Goal: Task Accomplishment & Management: Manage account settings

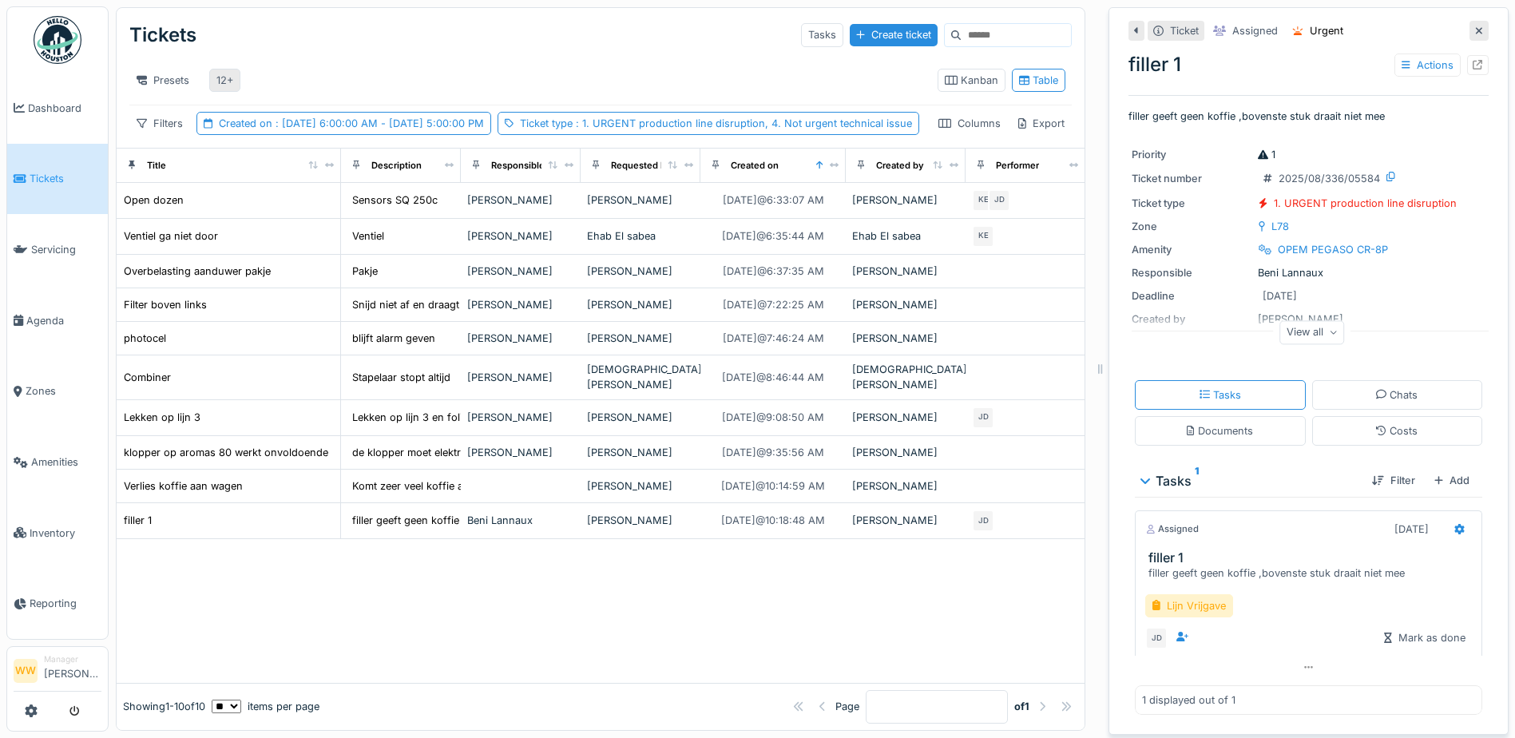
scroll to position [12, 0]
drag, startPoint x: 0, startPoint y: 0, endPoint x: 226, endPoint y: 72, distance: 237.2
click at [227, 73] on div "12+" at bounding box center [224, 80] width 17 height 15
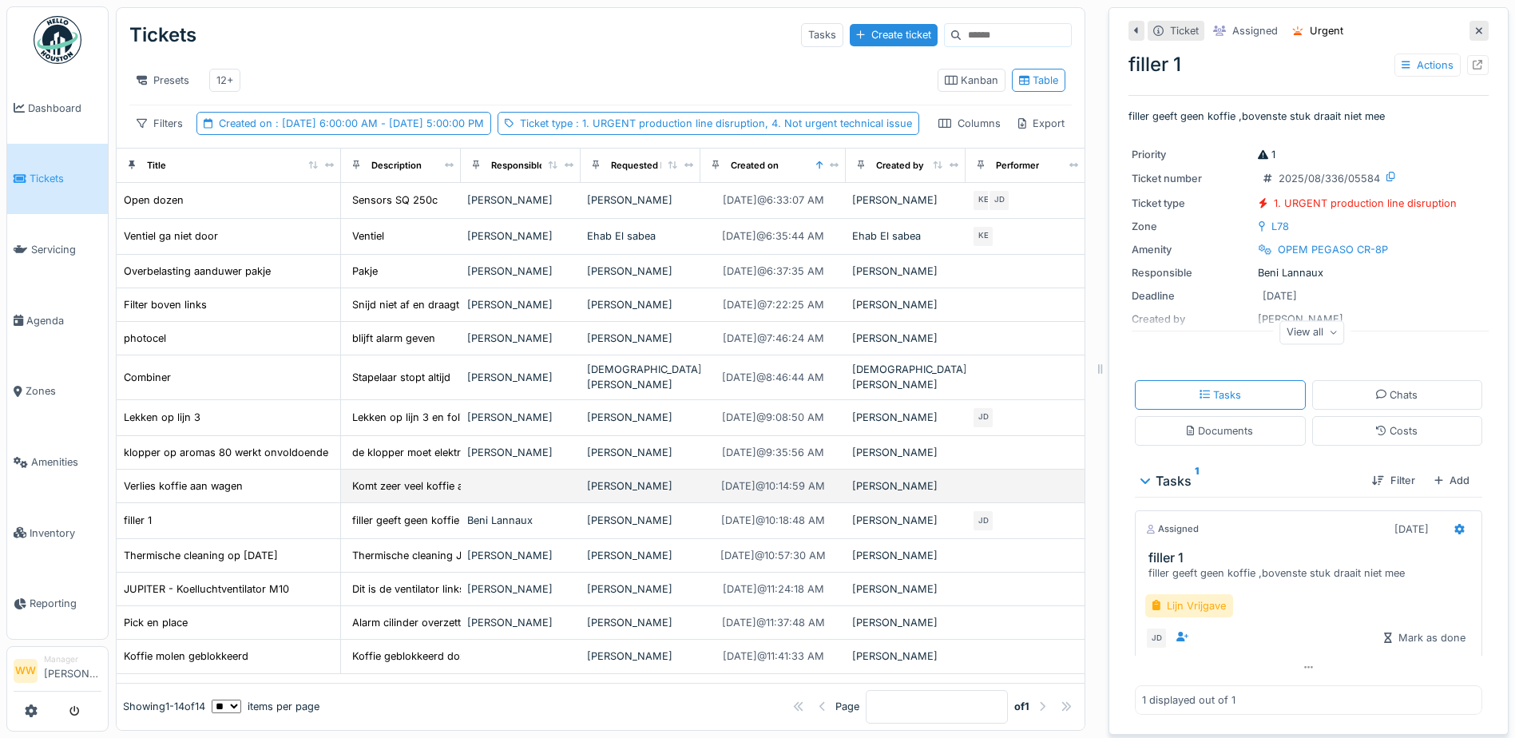
click at [539, 498] on td at bounding box center [521, 487] width 120 height 34
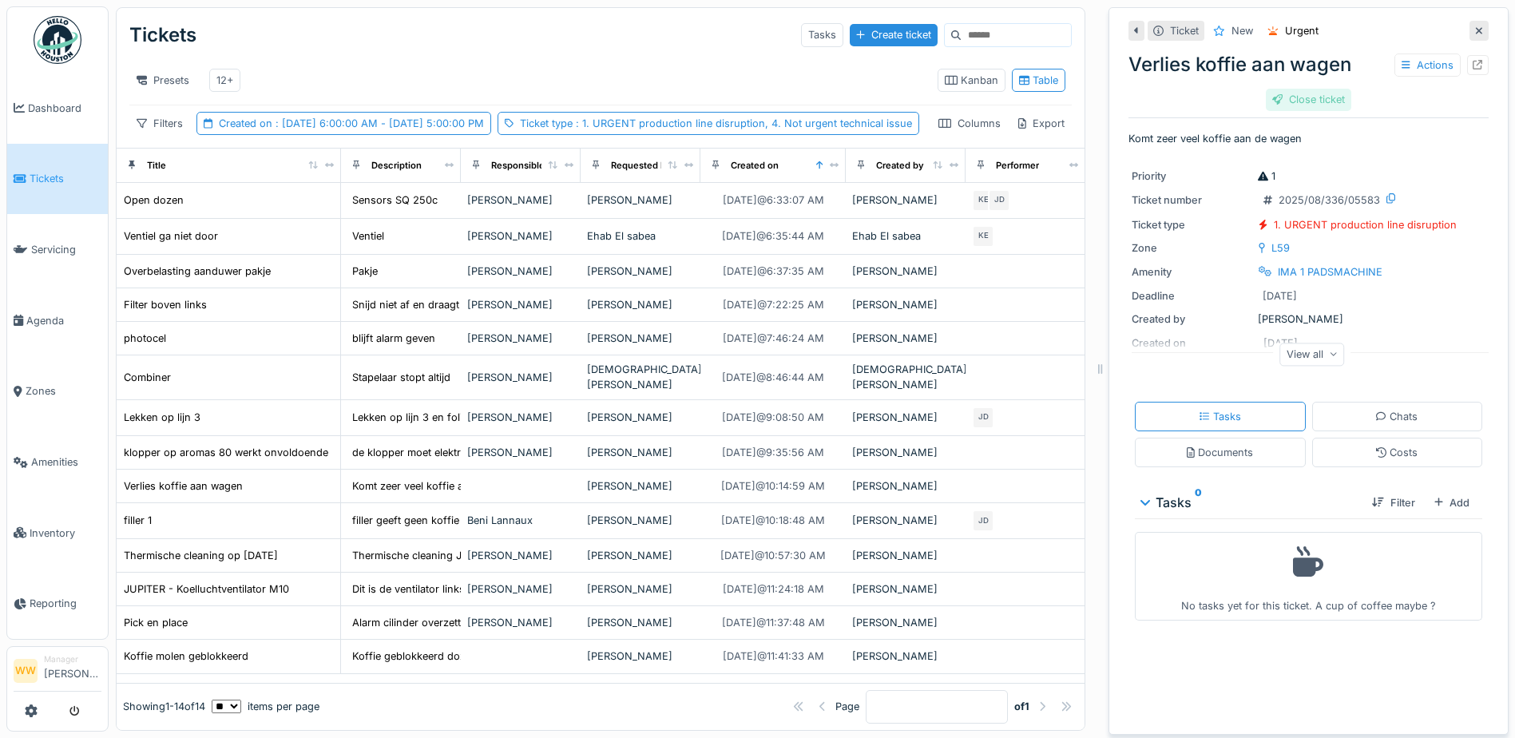
click at [1295, 89] on div "Close ticket" at bounding box center [1308, 100] width 85 height 22
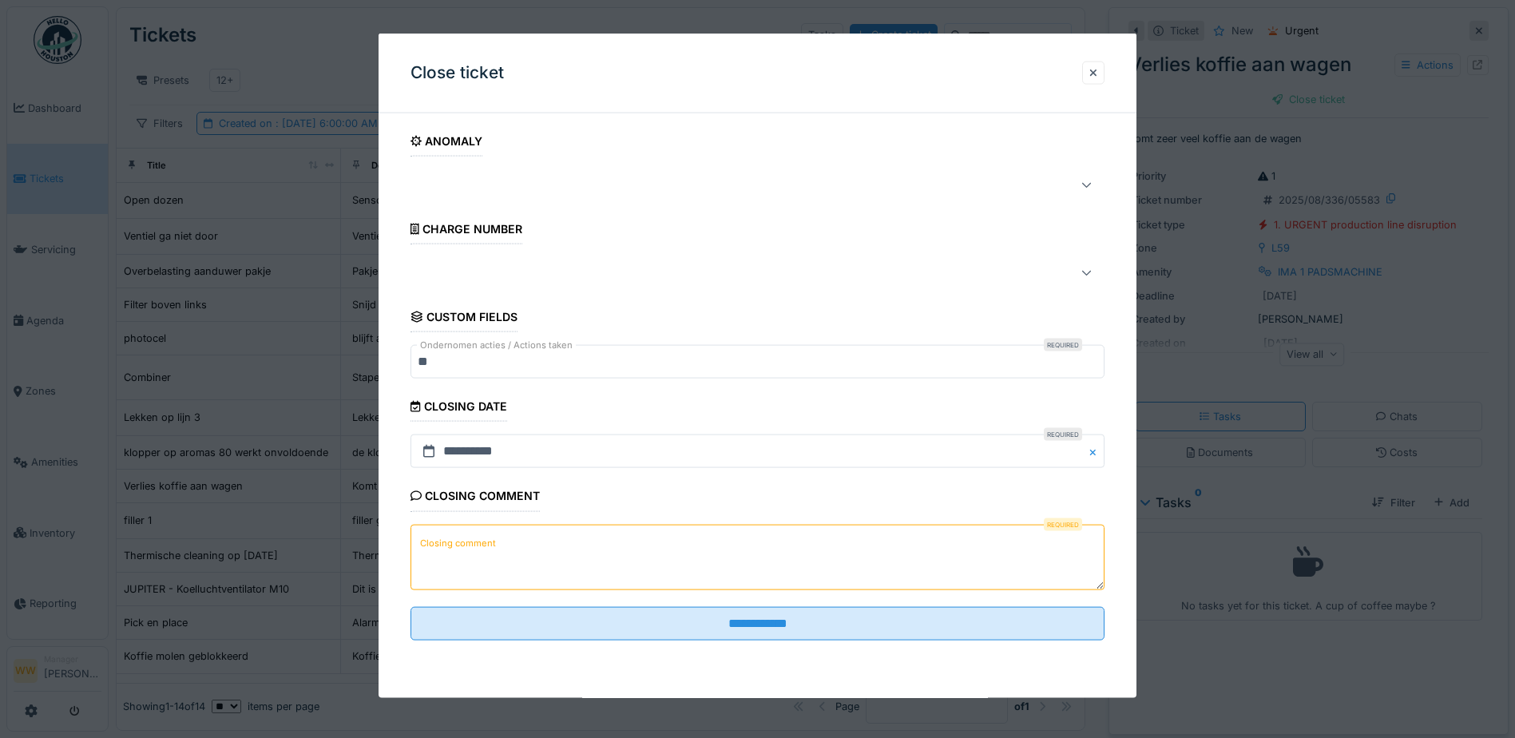
click at [648, 564] on textarea "Closing comment" at bounding box center [757, 556] width 694 height 65
type textarea "********"
click at [518, 513] on div "Closing comment Required Closing comment ********" at bounding box center [757, 537] width 694 height 113
drag, startPoint x: 493, startPoint y: 553, endPoint x: 229, endPoint y: 573, distance: 264.2
click at [195, 554] on div "**********" at bounding box center [812, 369] width 1406 height 738
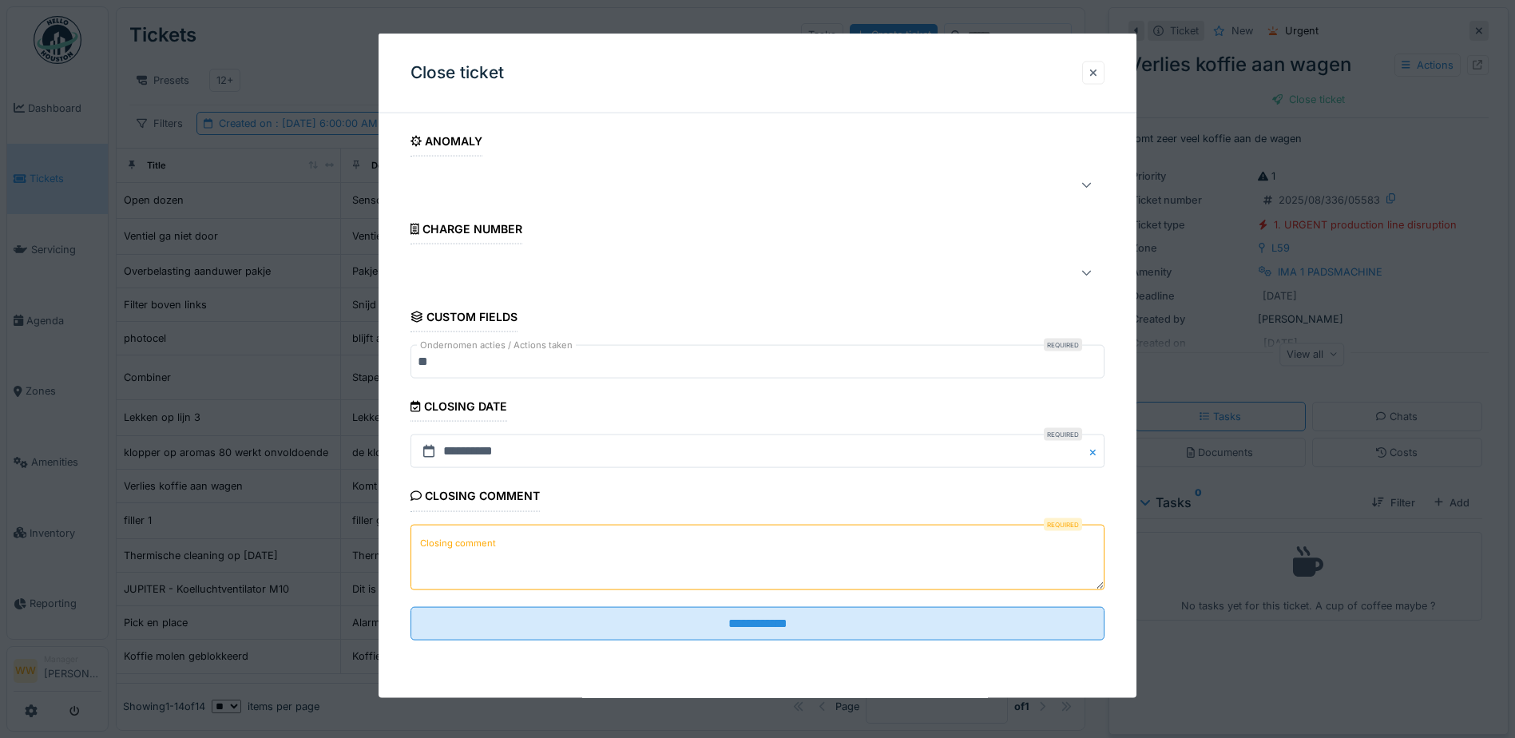
click at [1104, 66] on div at bounding box center [1093, 72] width 22 height 23
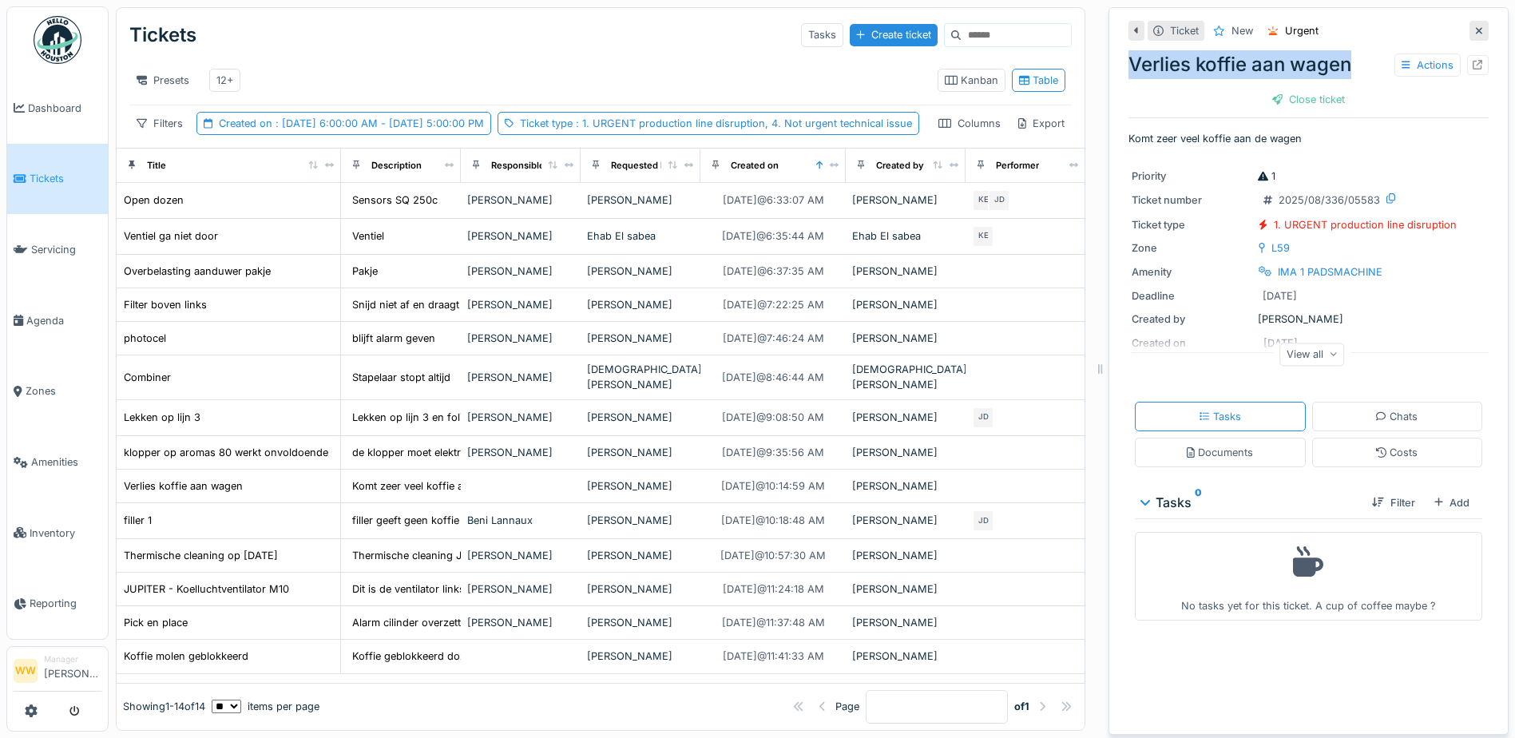
drag, startPoint x: 1122, startPoint y: 60, endPoint x: 1356, endPoint y: 69, distance: 234.2
click at [1356, 69] on div "Verlies koffie aan wagen Actions" at bounding box center [1308, 64] width 360 height 29
copy div "Verlies koffie aan wagen"
click at [1295, 93] on div "Close ticket" at bounding box center [1308, 100] width 85 height 22
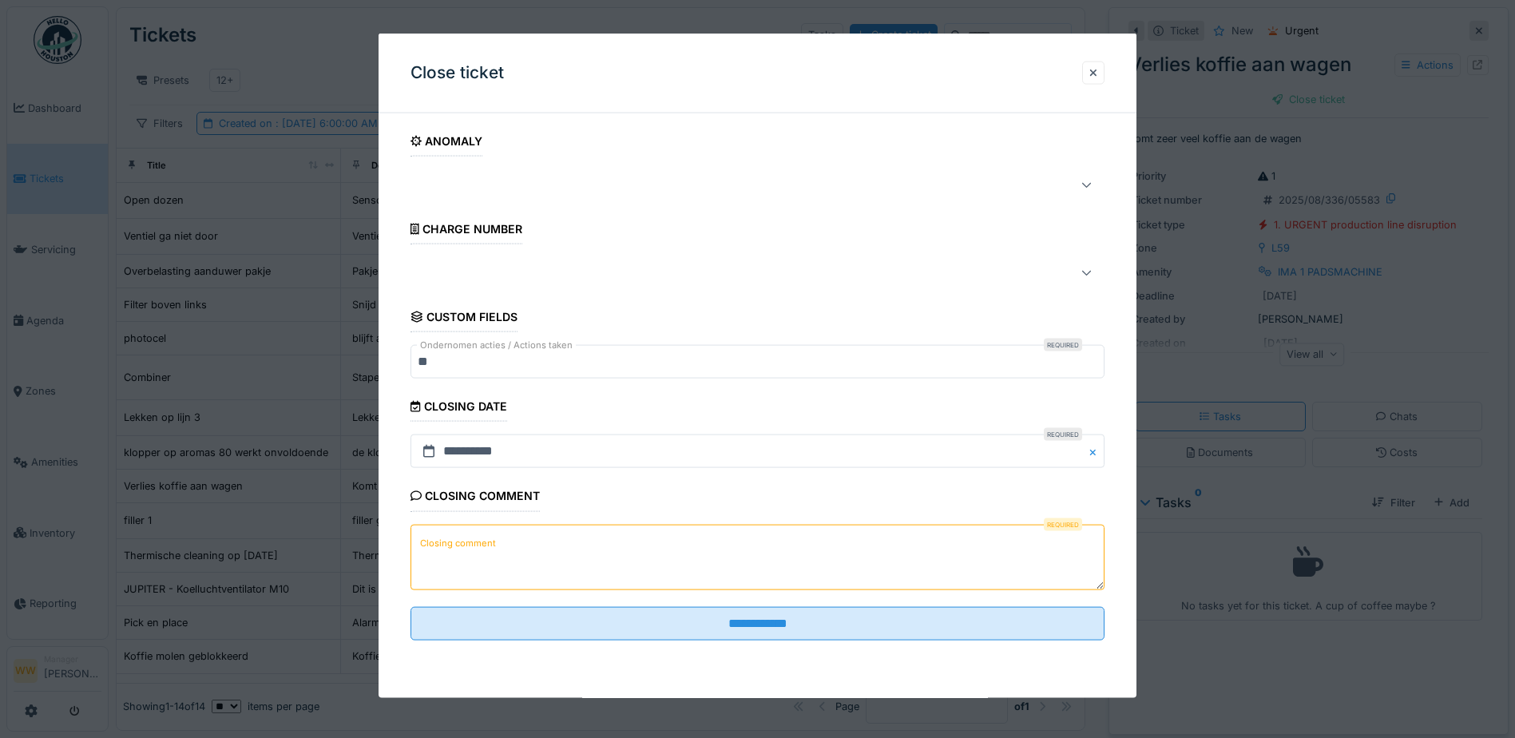
click at [553, 537] on textarea "Closing comment" at bounding box center [757, 556] width 694 height 65
paste textarea "**********"
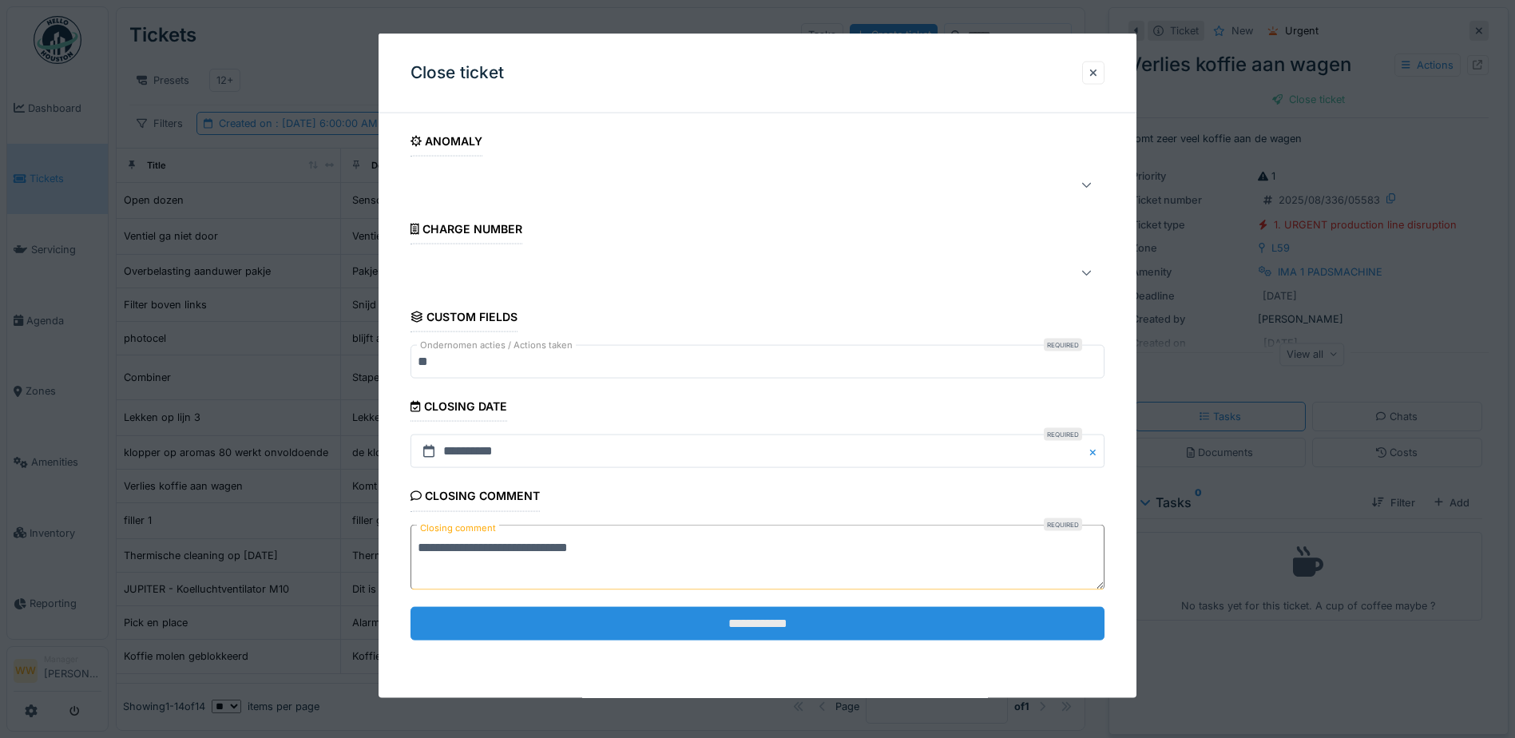
type textarea "**********"
click at [643, 630] on input "**********" at bounding box center [757, 623] width 694 height 34
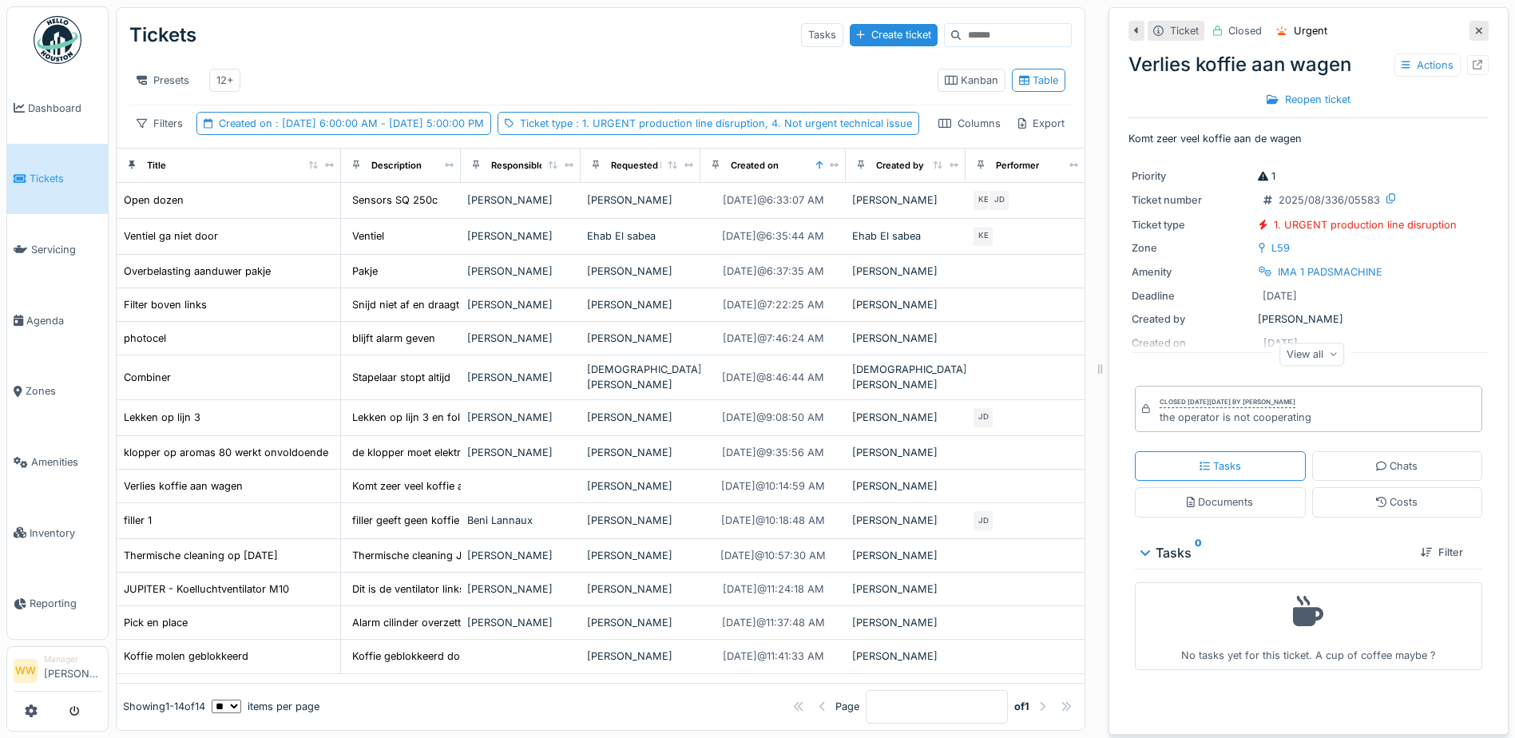
scroll to position [34, 0]
click at [225, 73] on div "12+" at bounding box center [224, 80] width 17 height 15
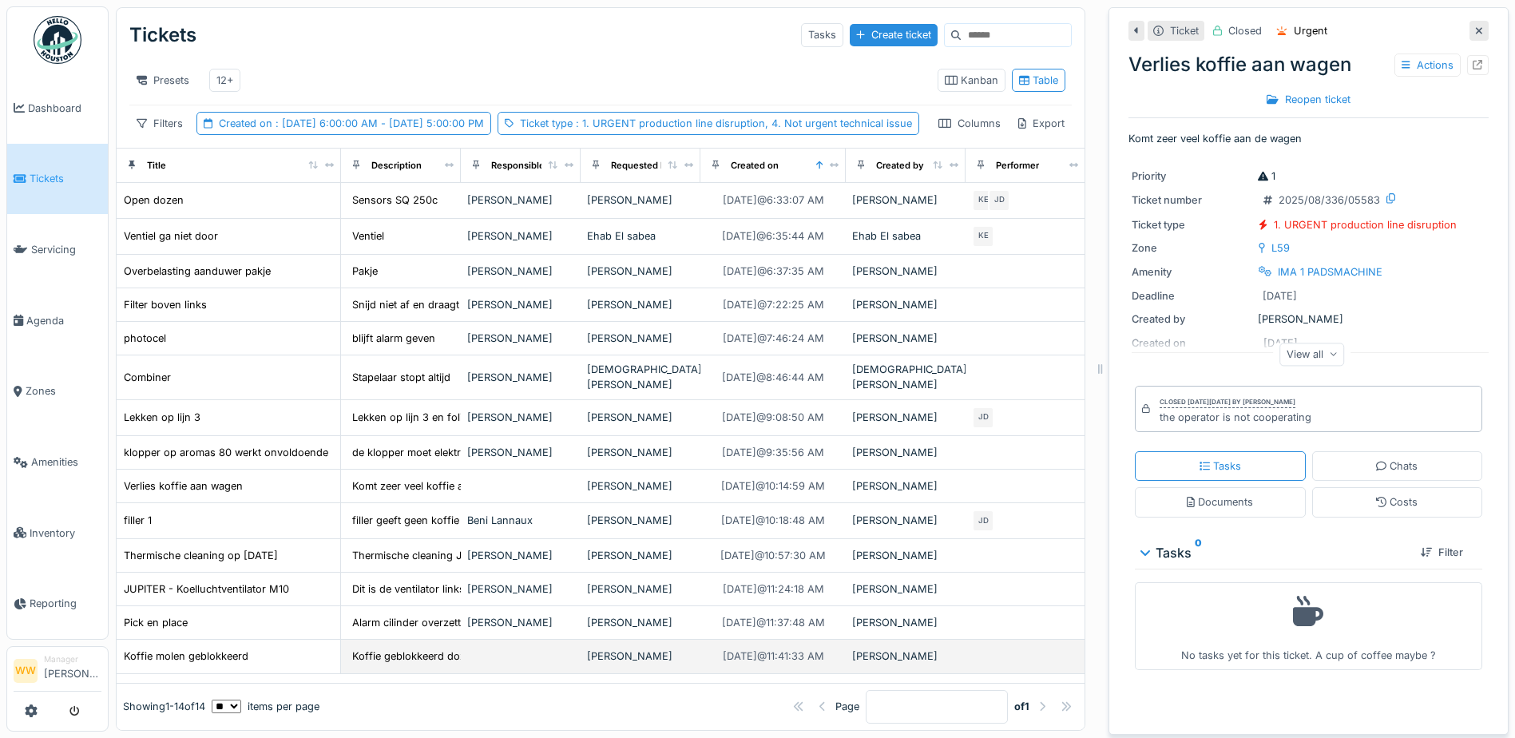
click at [631, 648] on div "[PERSON_NAME]" at bounding box center [640, 655] width 107 height 15
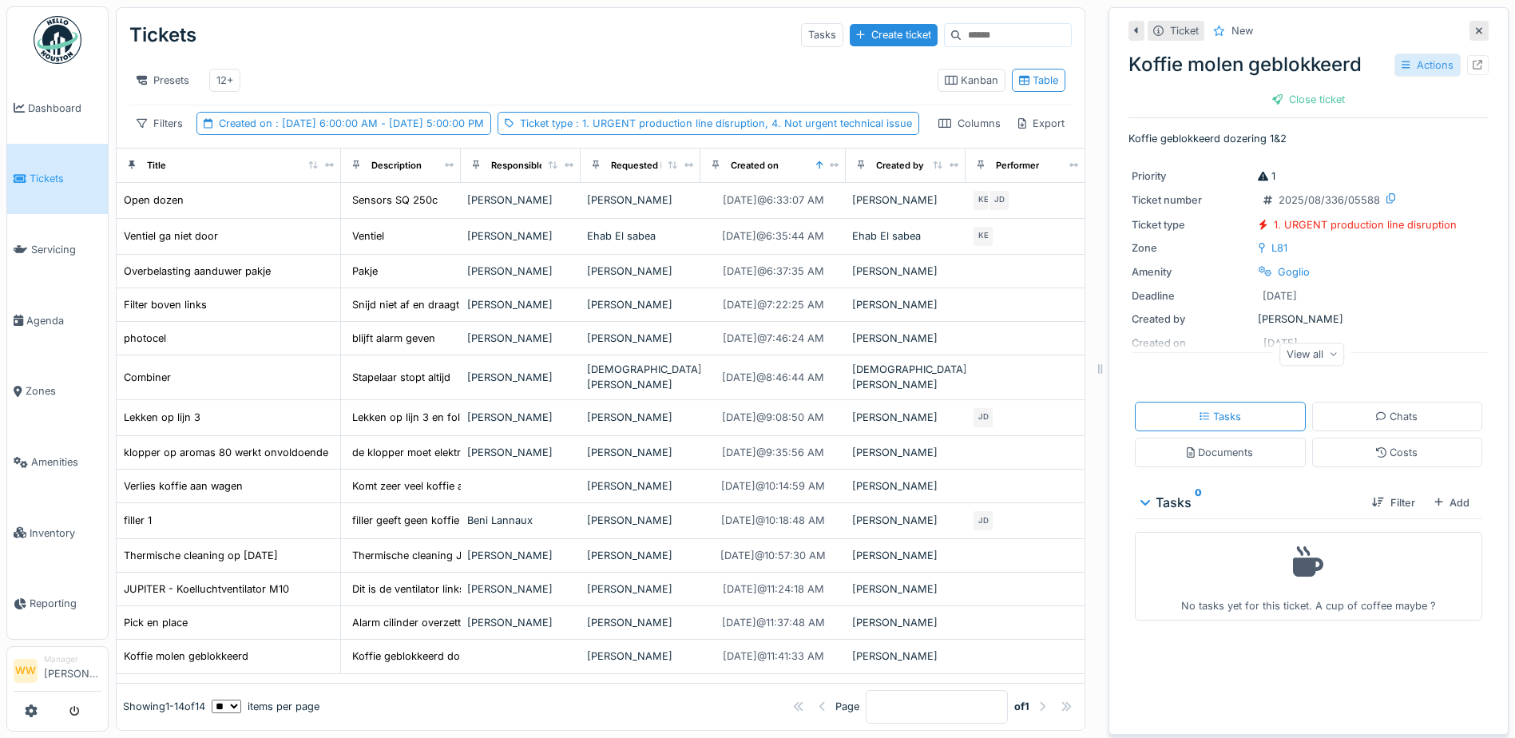
click at [1394, 55] on div "Actions" at bounding box center [1427, 65] width 66 height 23
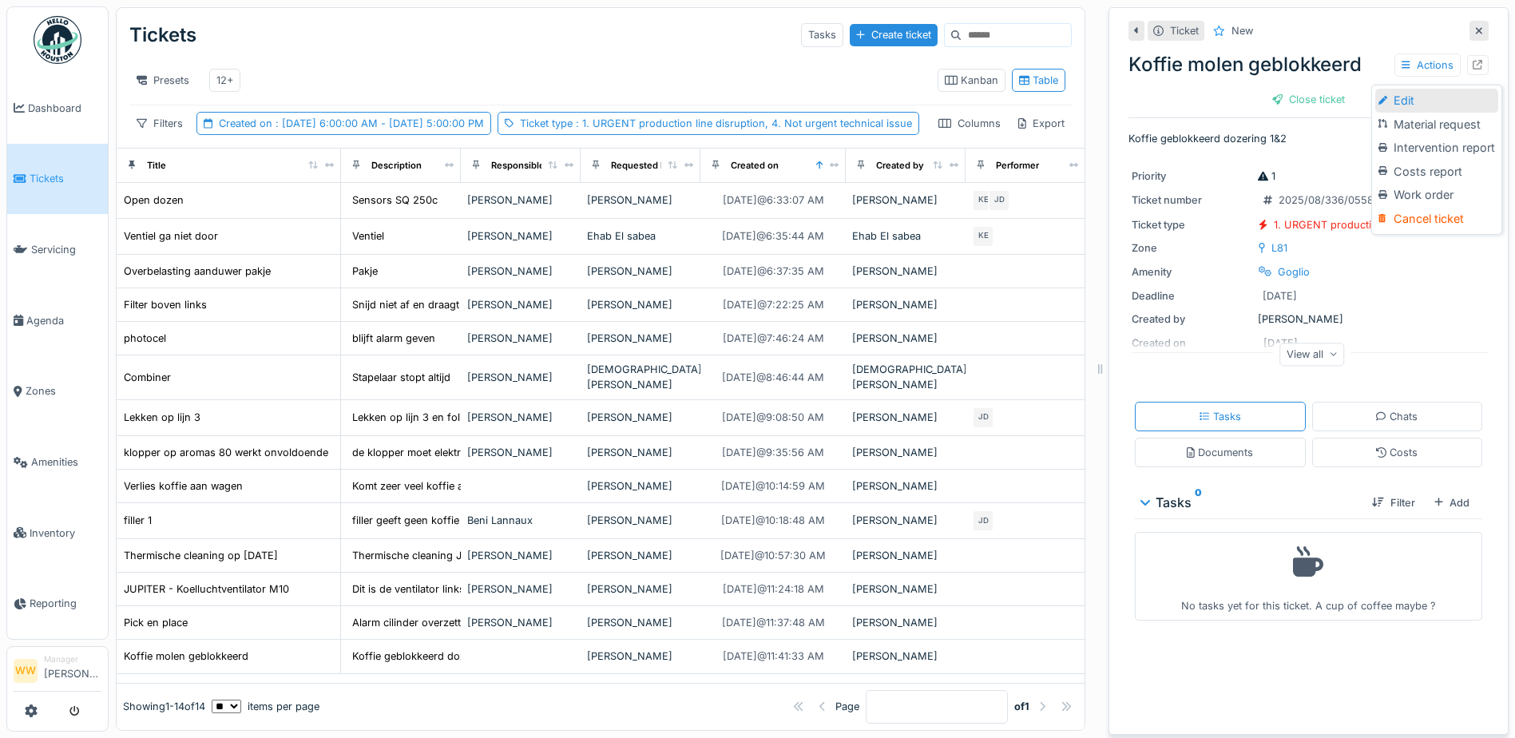
click at [1408, 89] on div "Edit" at bounding box center [1436, 101] width 123 height 24
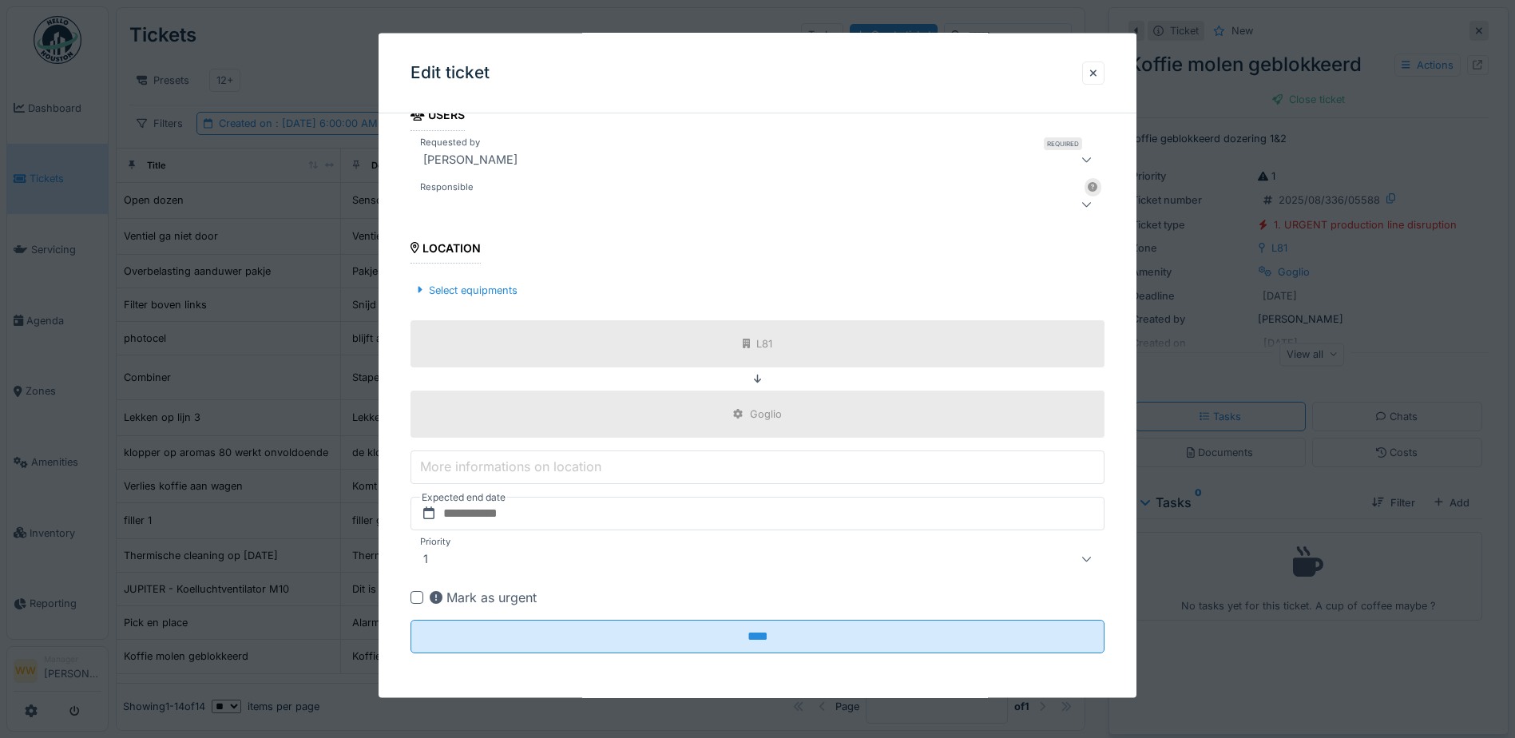
click at [490, 208] on div at bounding box center [717, 203] width 600 height 19
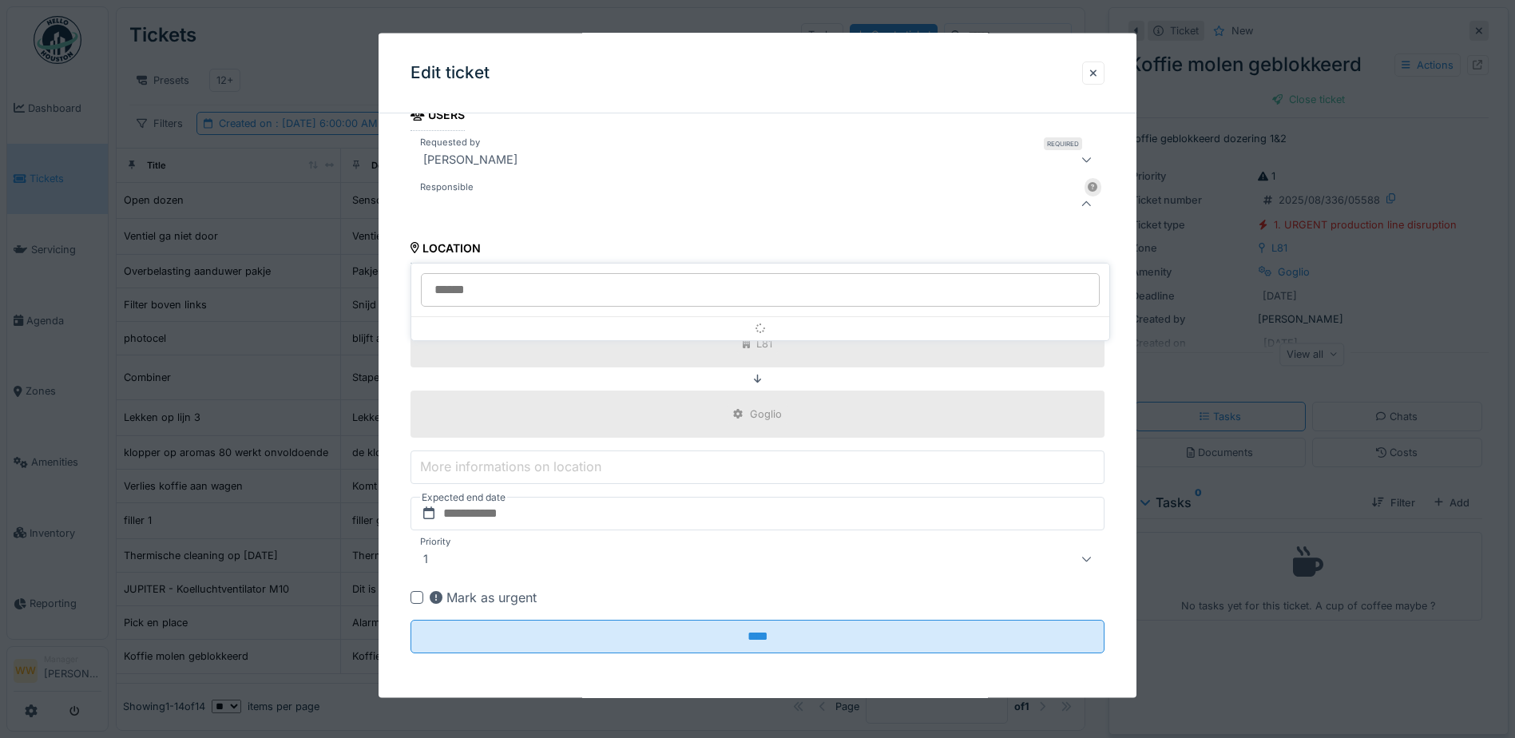
scroll to position [248, 0]
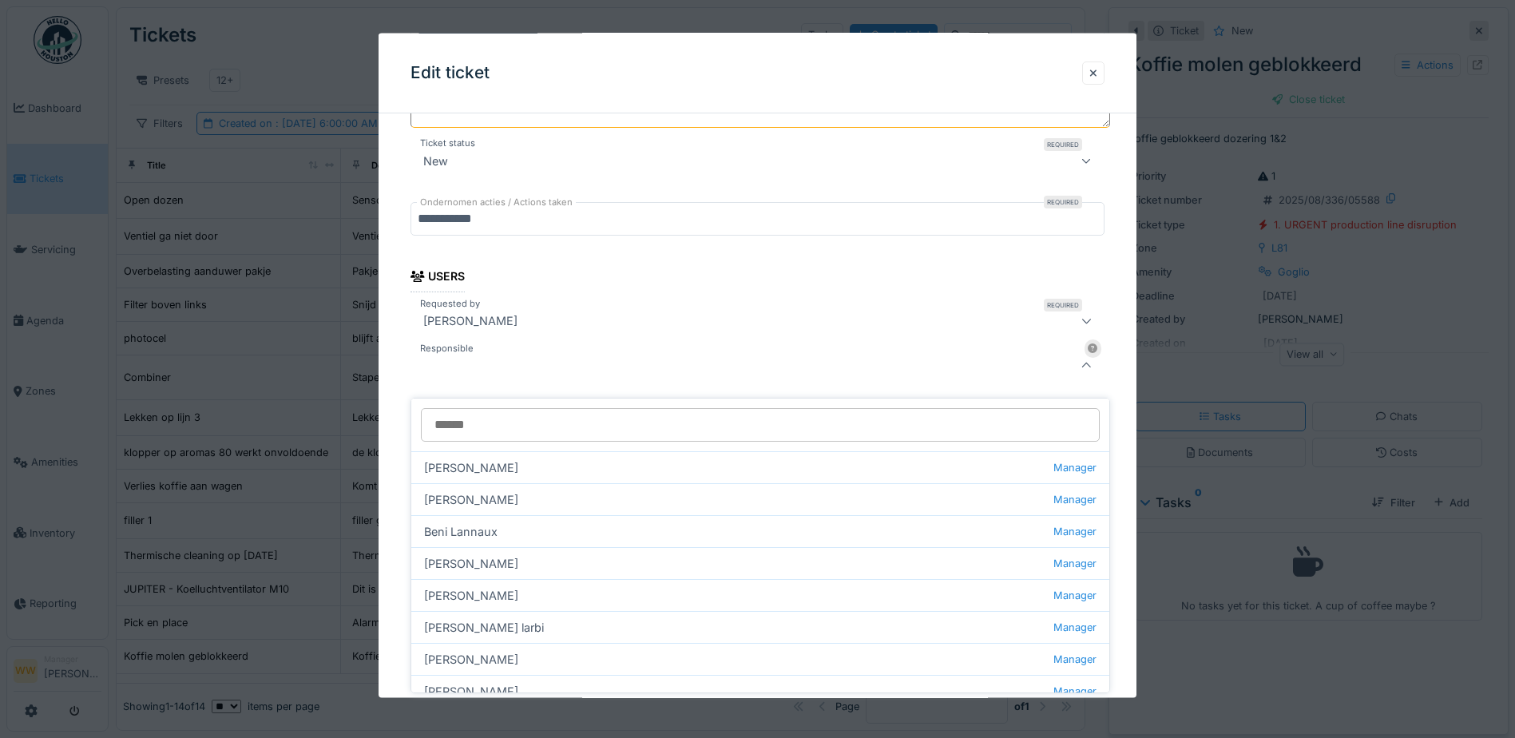
click at [496, 408] on input "Responsible" at bounding box center [760, 425] width 679 height 34
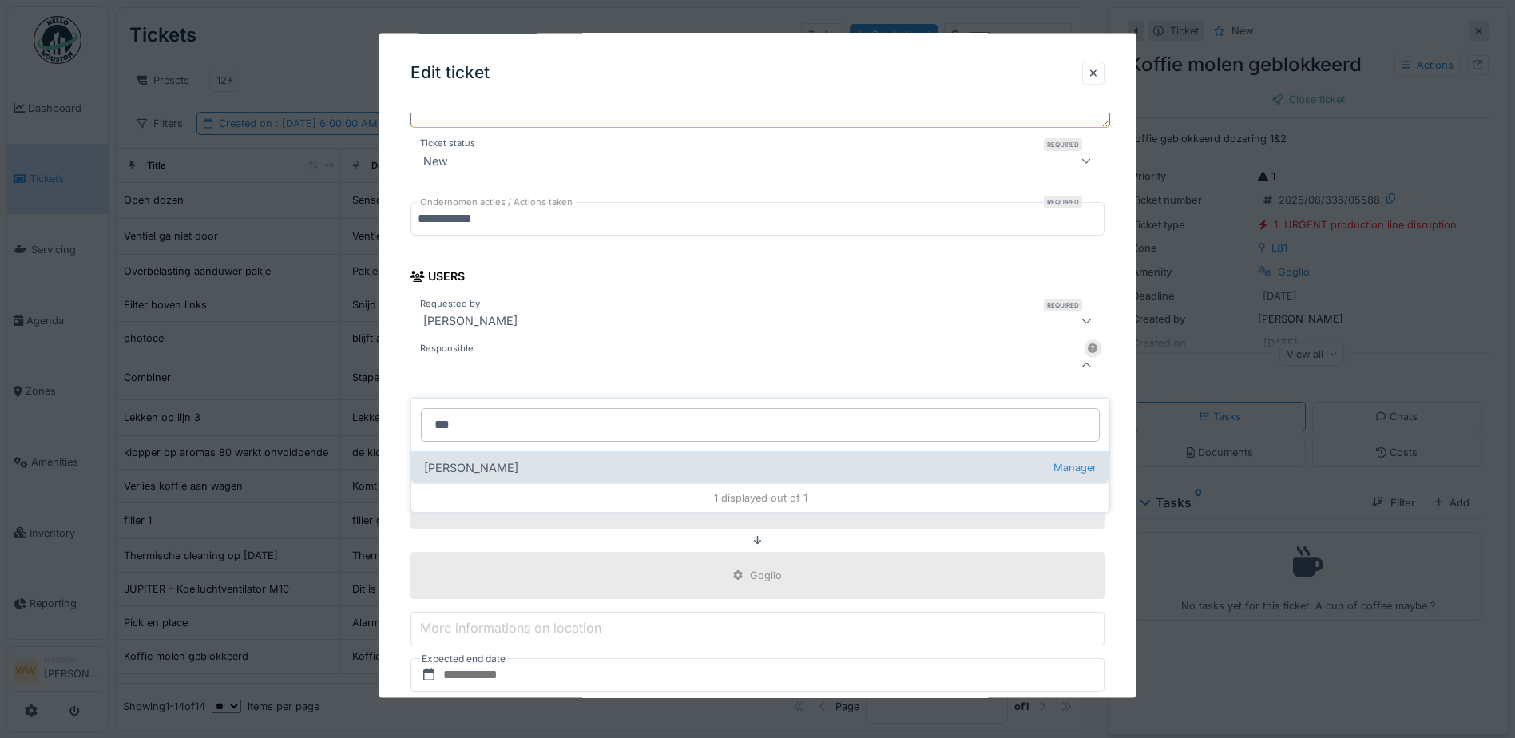
type input "***"
click at [506, 460] on div "Jasper De wit Manager" at bounding box center [760, 467] width 698 height 32
type input "****"
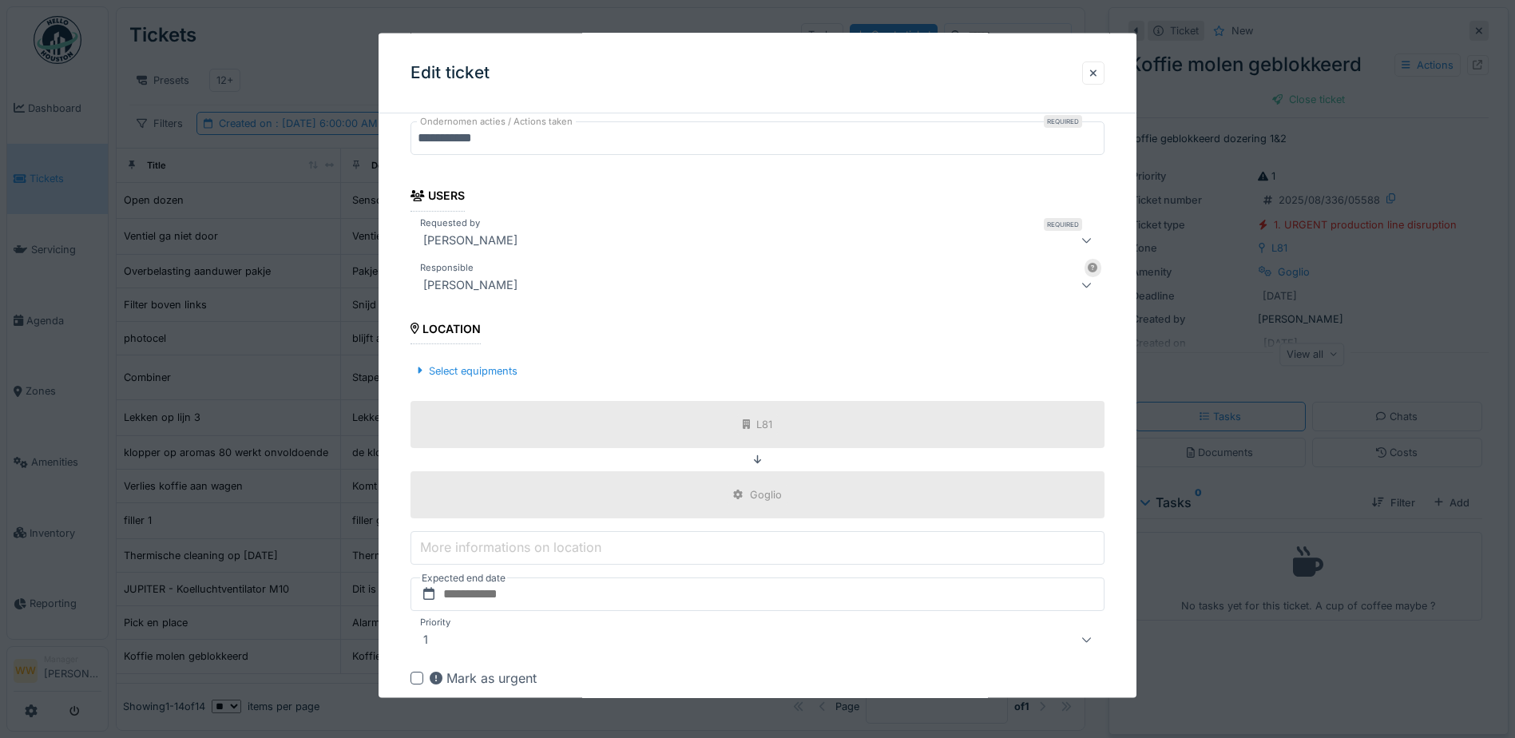
scroll to position [409, 0]
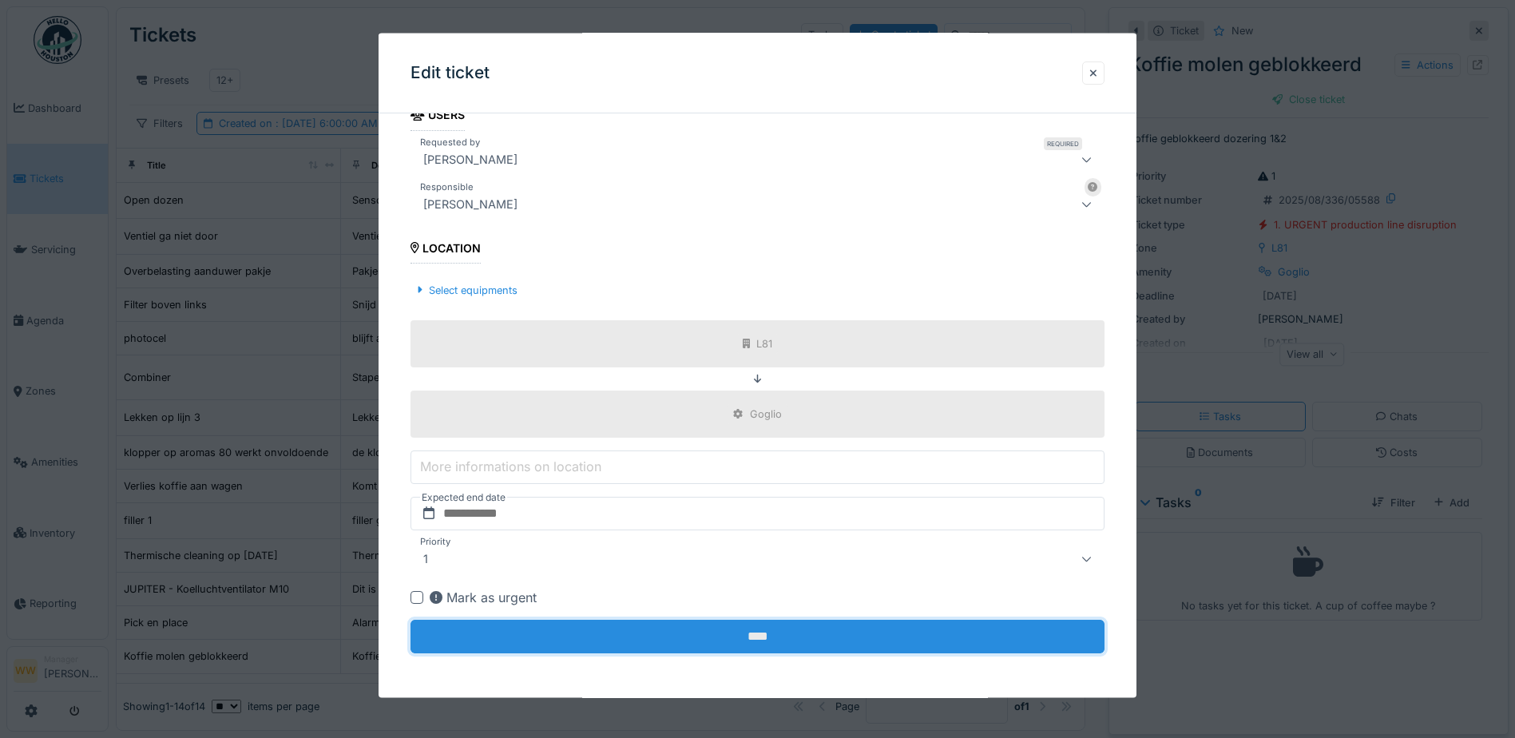
click at [802, 633] on input "****" at bounding box center [757, 637] width 694 height 34
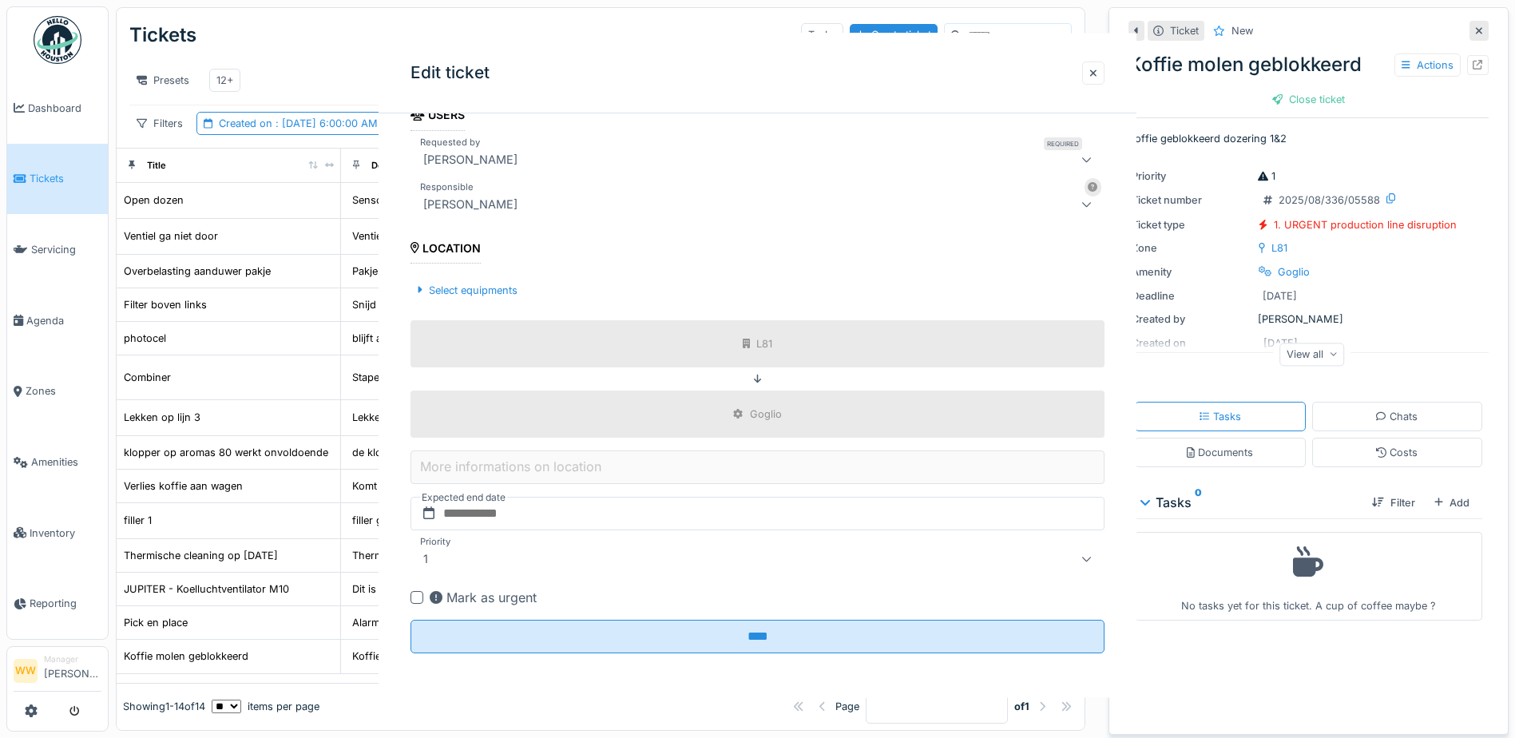
scroll to position [0, 0]
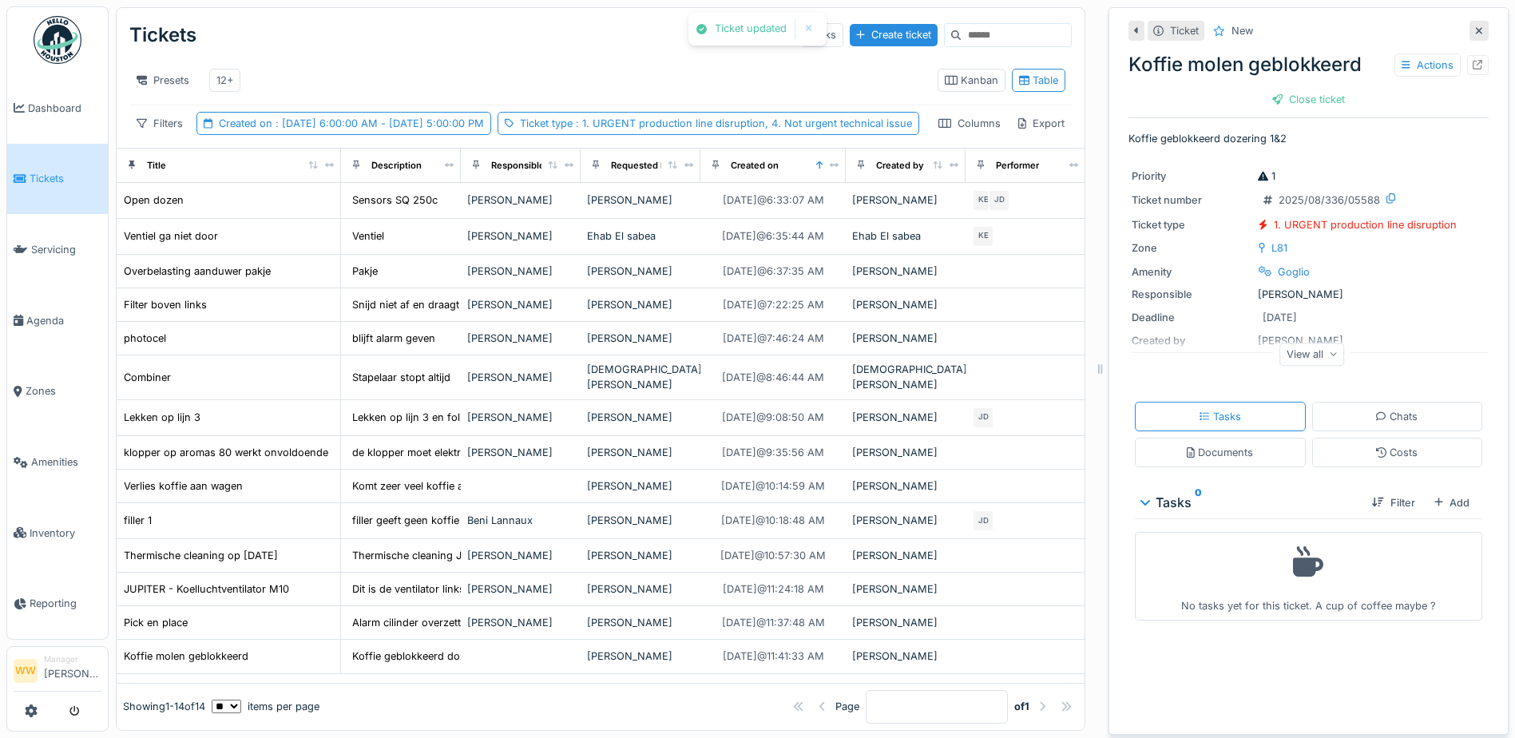
drag, startPoint x: 845, startPoint y: 98, endPoint x: 838, endPoint y: 102, distance: 8.2
click at [839, 112] on div "Filters Created on : 8/12/2025 6:00:00 AM - 8/12/2025 5:00:00 PM Ticket type : …" at bounding box center [524, 123] width 790 height 23
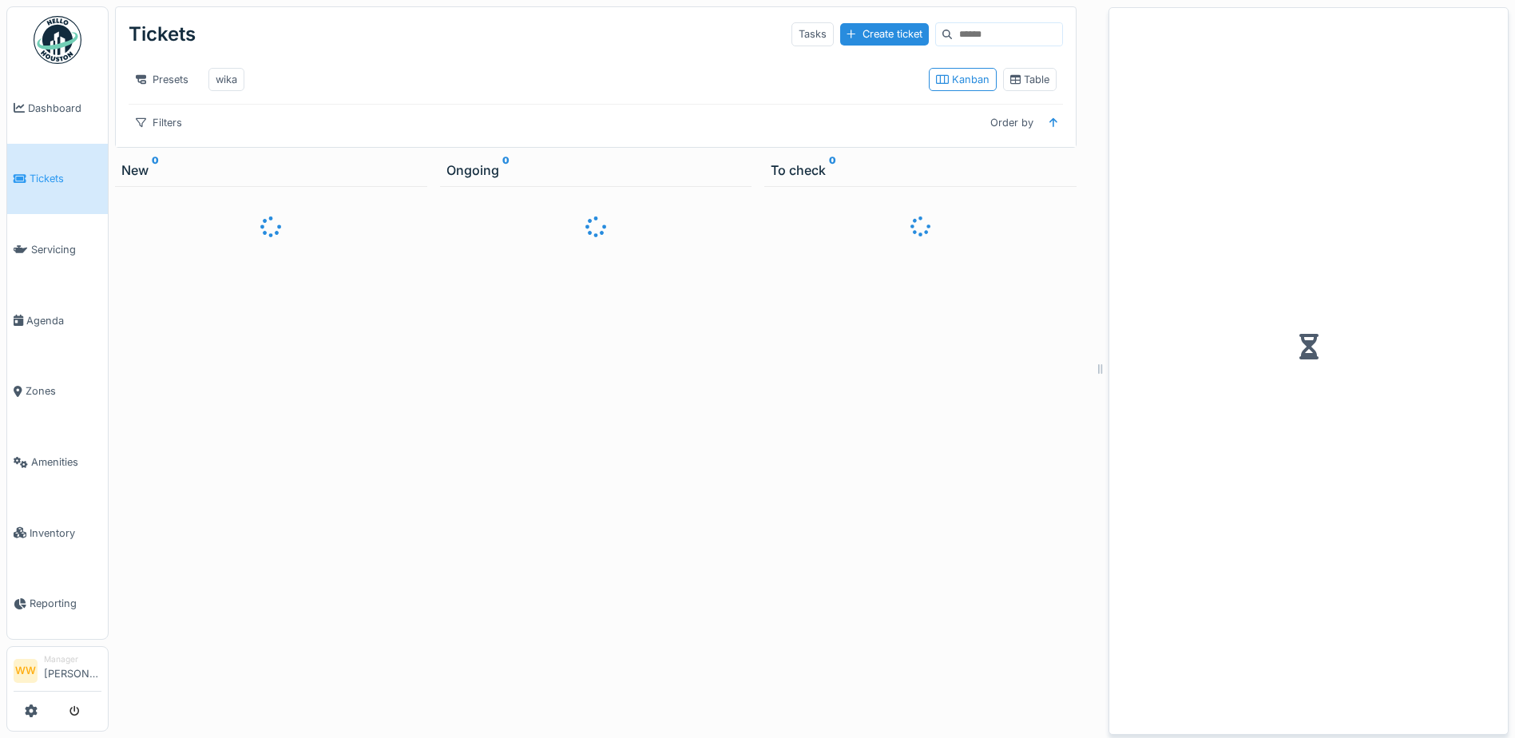
scroll to position [12, 0]
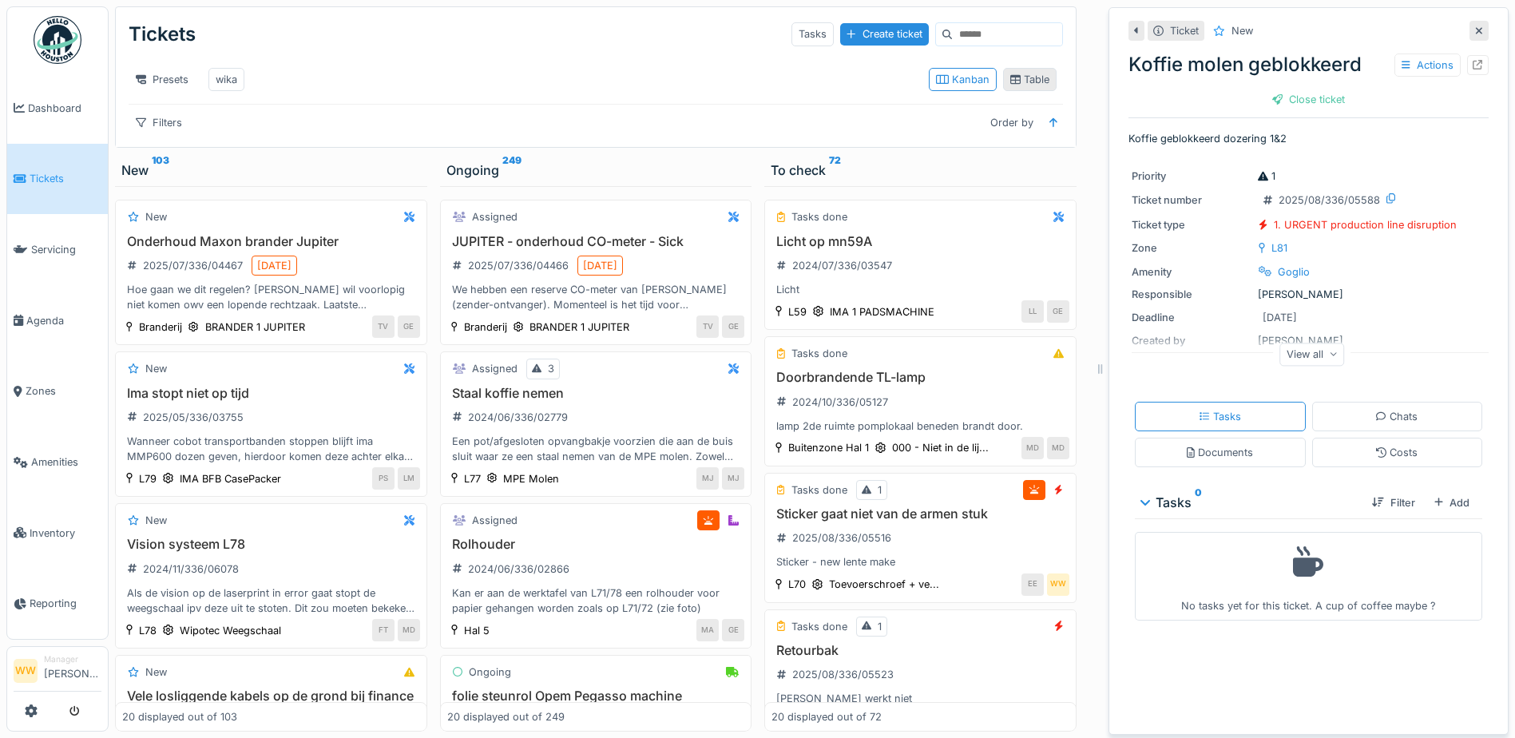
click at [1025, 72] on div "Table" at bounding box center [1029, 79] width 39 height 15
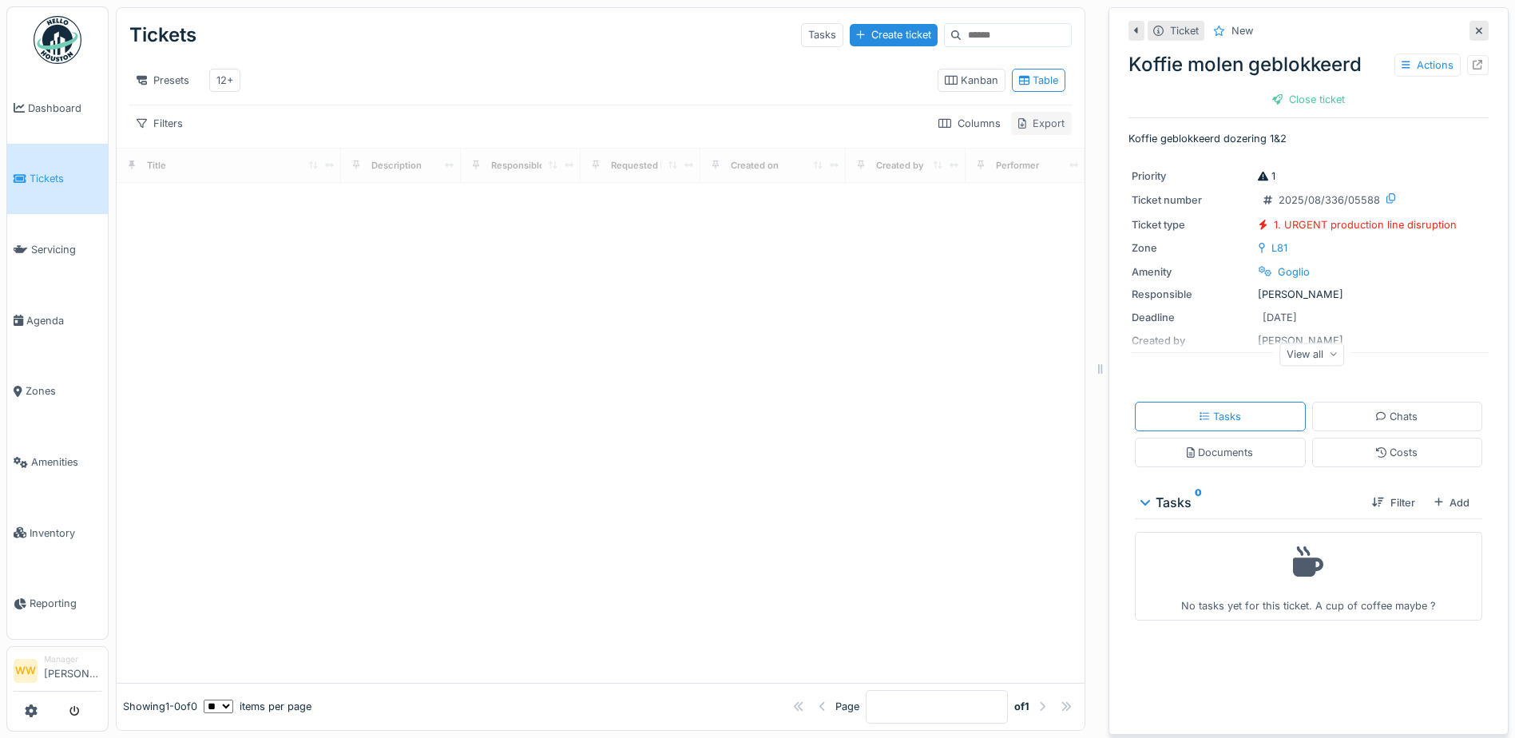
click at [1019, 129] on div "Export" at bounding box center [1041, 123] width 61 height 23
click at [699, 43] on div "Tickets Tasks Create ticket" at bounding box center [600, 35] width 942 height 42
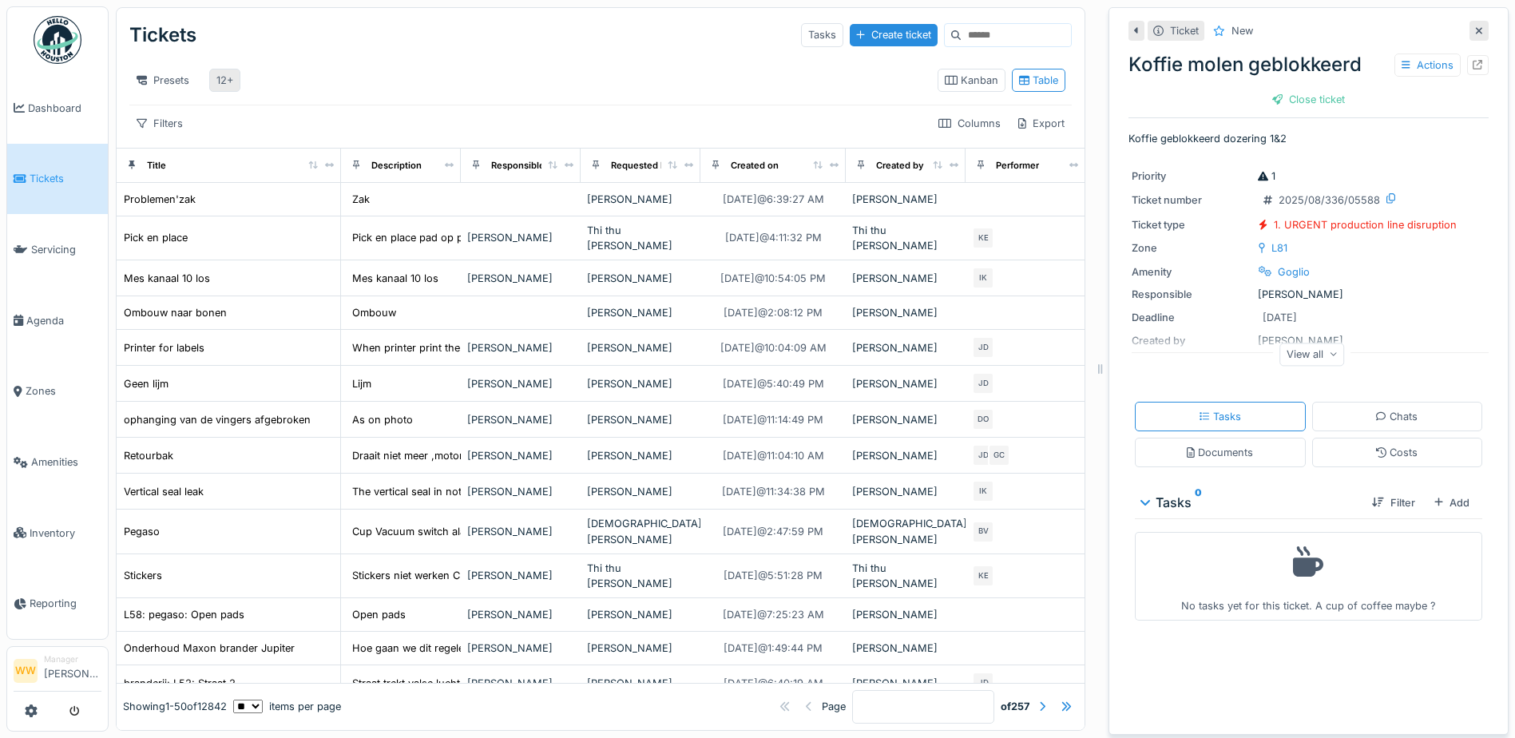
click at [229, 73] on div "12+" at bounding box center [224, 80] width 17 height 15
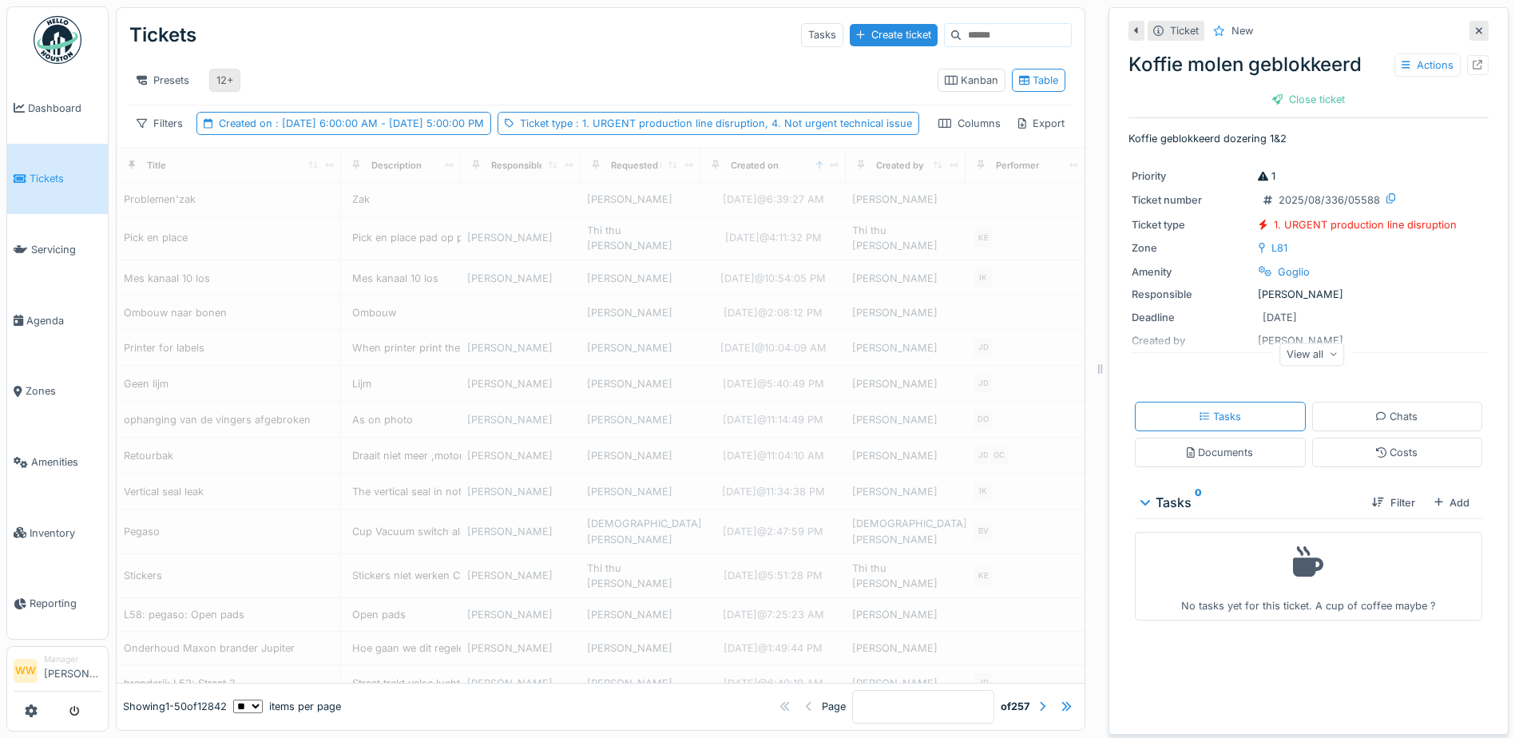
click at [234, 69] on div "12+" at bounding box center [224, 80] width 31 height 23
click at [515, 62] on div "Presets 12+" at bounding box center [526, 80] width 795 height 36
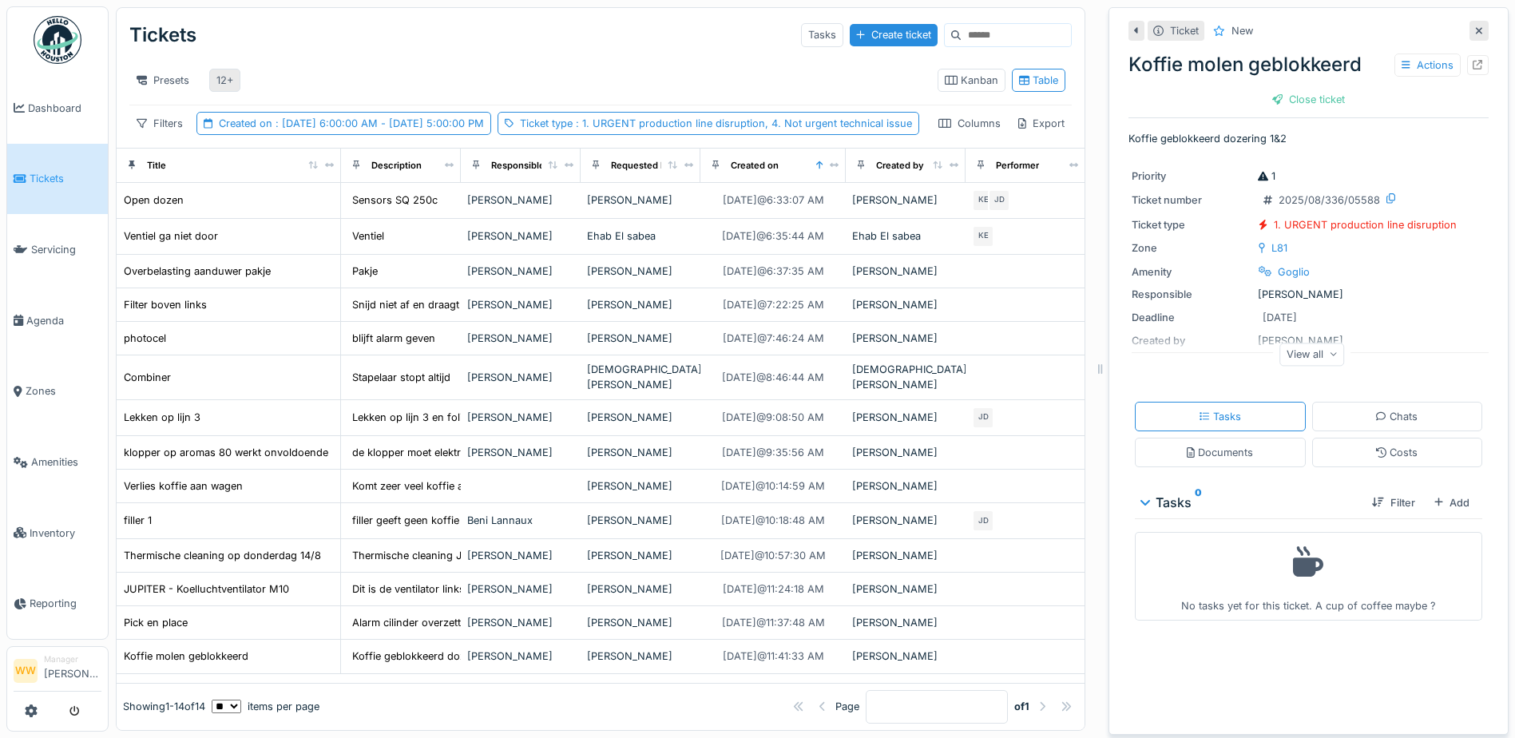
click at [226, 73] on div "12+" at bounding box center [224, 80] width 17 height 15
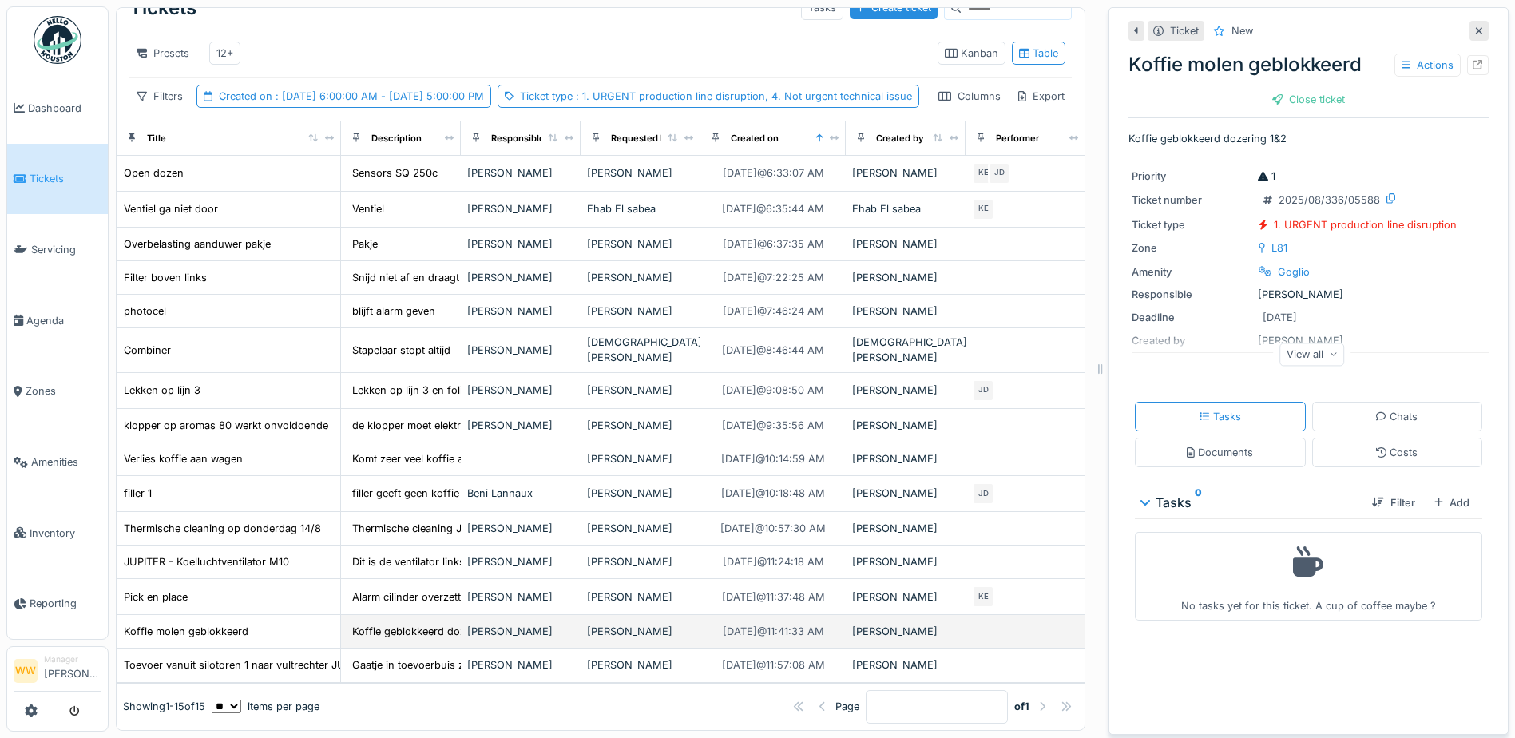
click at [682, 624] on div "[PERSON_NAME]" at bounding box center [640, 631] width 107 height 15
click at [1299, 89] on div "Close ticket" at bounding box center [1308, 100] width 85 height 22
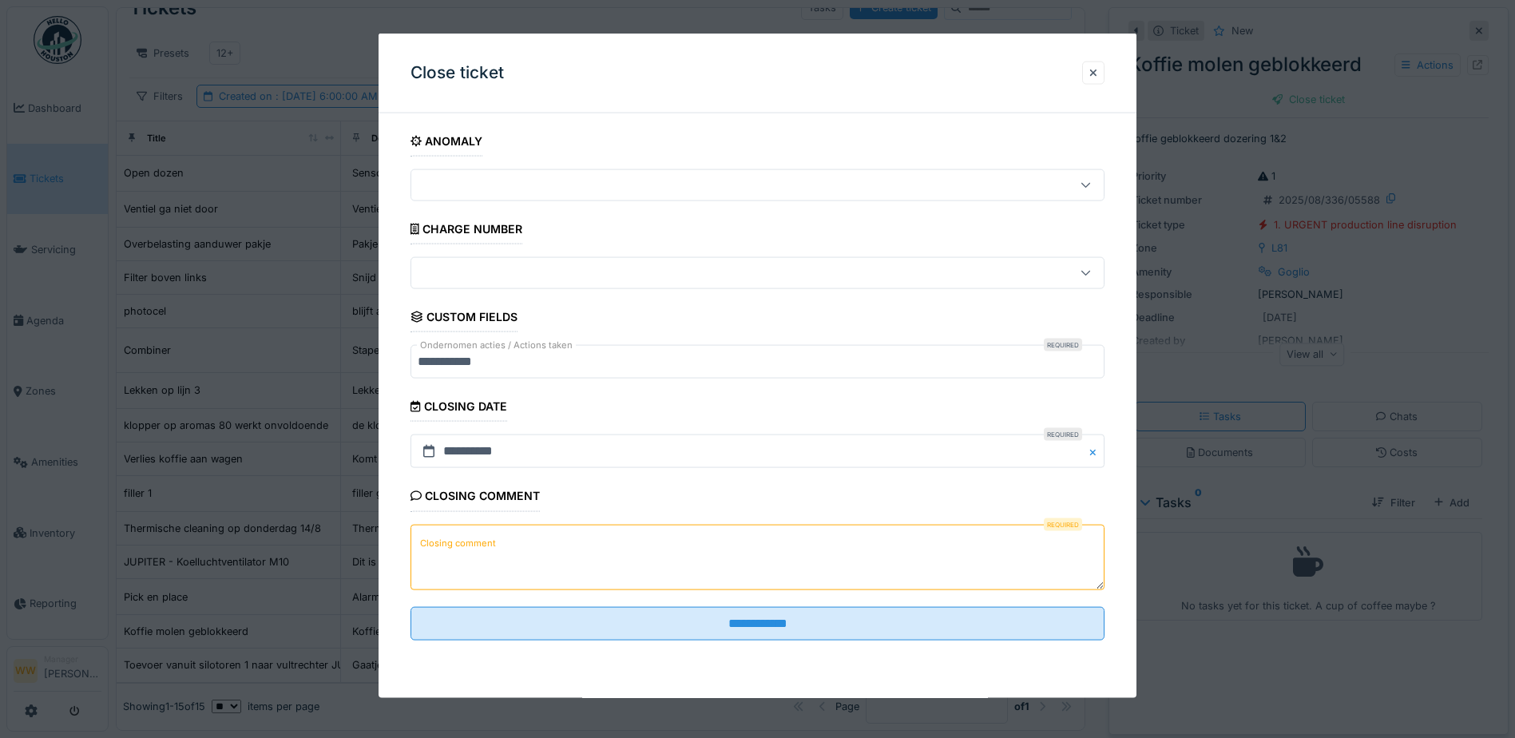
click at [527, 555] on textarea "Closing comment" at bounding box center [757, 556] width 694 height 65
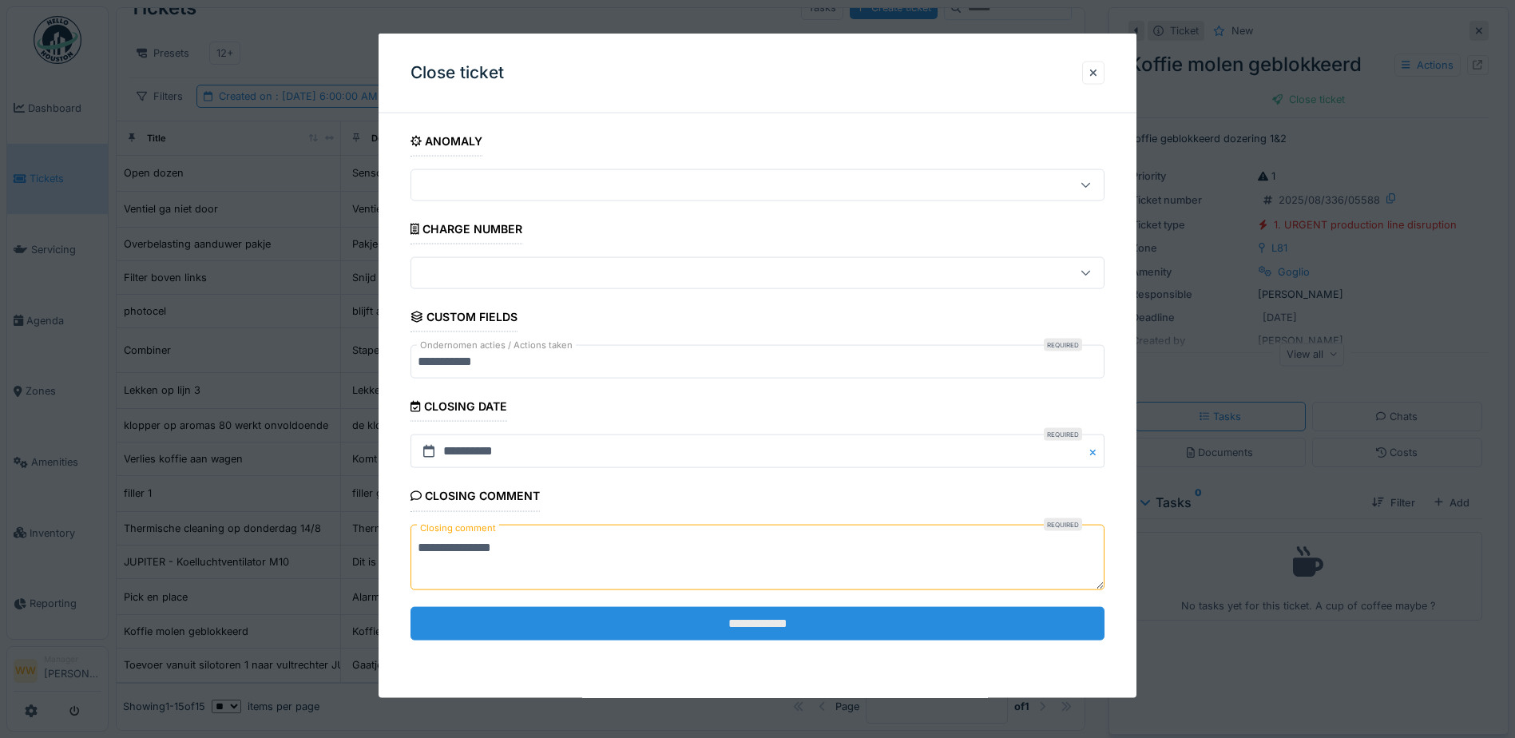
type textarea "**********"
click at [747, 623] on input "**********" at bounding box center [757, 623] width 694 height 34
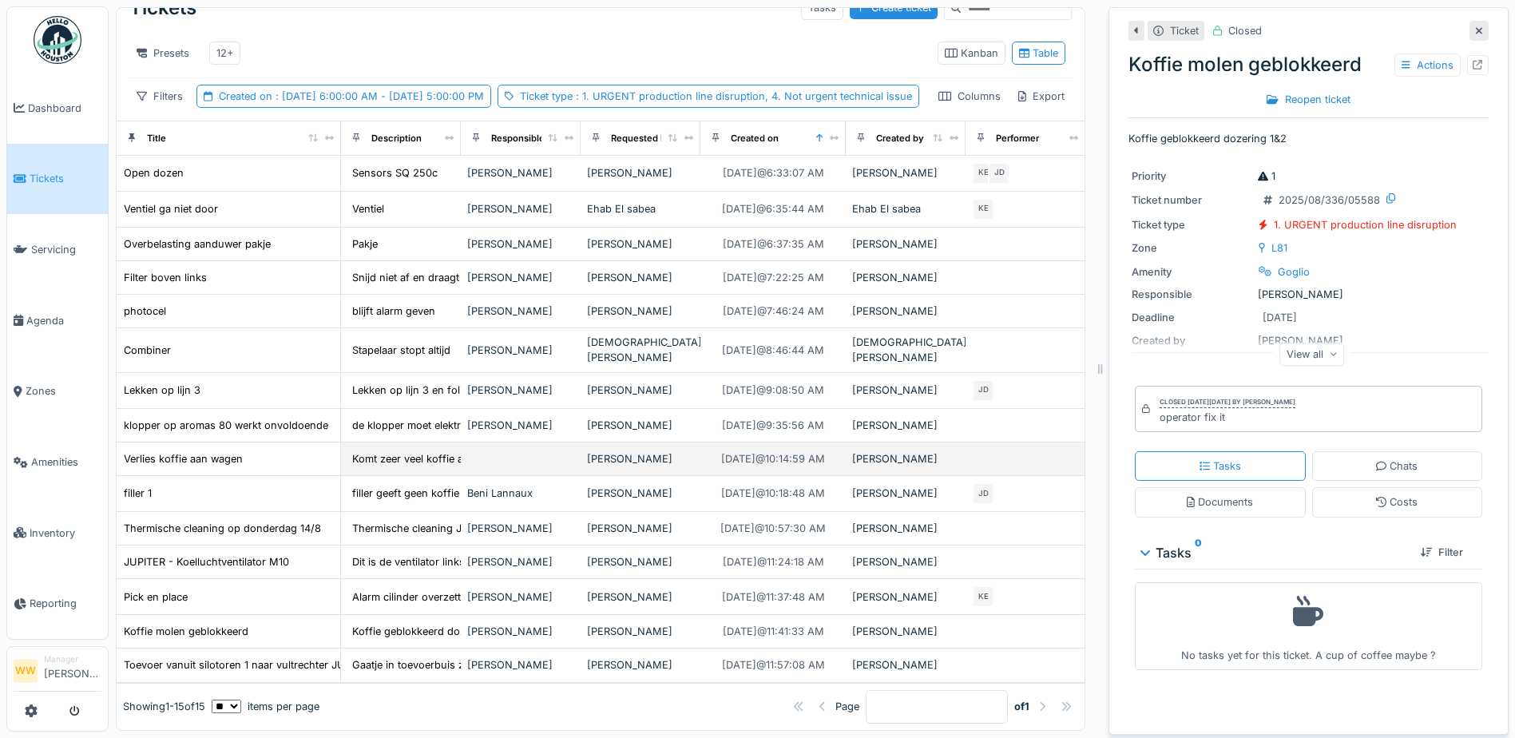
click at [645, 451] on div "[PERSON_NAME]" at bounding box center [640, 458] width 107 height 15
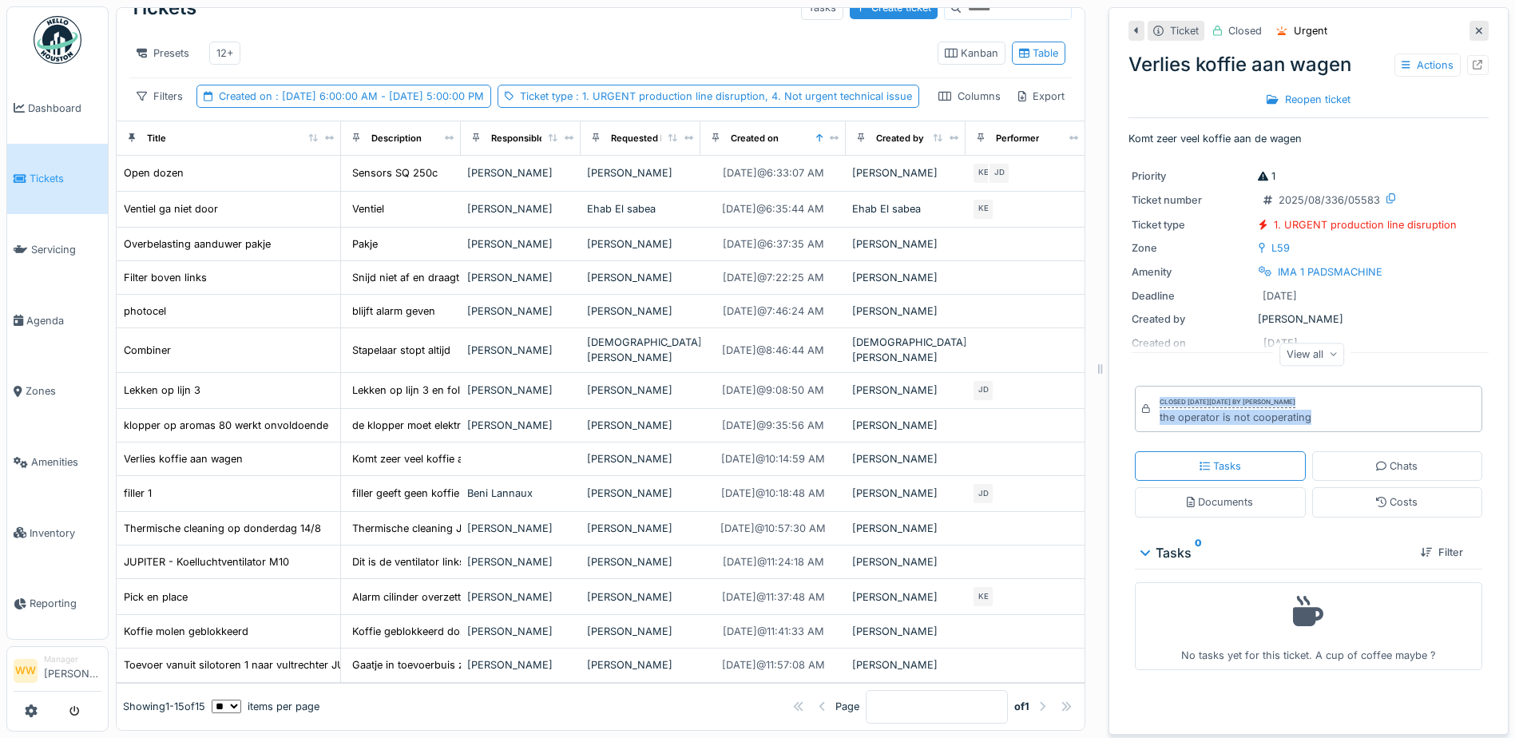
drag, startPoint x: 1303, startPoint y: 406, endPoint x: 1124, endPoint y: 417, distance: 178.4
click at [1135, 417] on div "Closed [DATE][DATE] by [PERSON_NAME] the operator is not cooperating" at bounding box center [1308, 409] width 347 height 46
drag, startPoint x: 1124, startPoint y: 417, endPoint x: 1291, endPoint y: 407, distance: 167.2
click at [1291, 410] on div "the operator is not cooperating" at bounding box center [1236, 417] width 152 height 15
drag, startPoint x: 1306, startPoint y: 409, endPoint x: 1144, endPoint y: 413, distance: 162.2
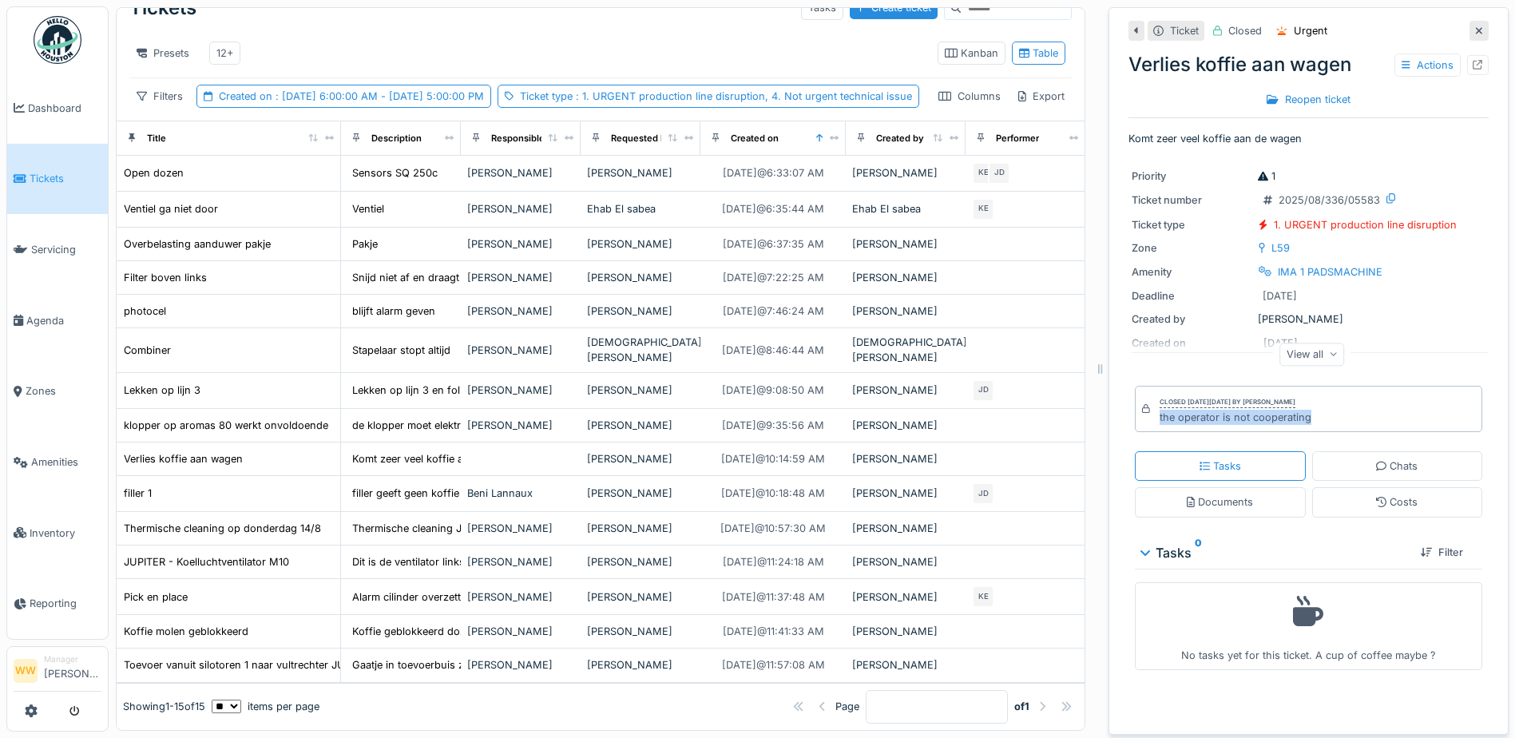
click at [1144, 413] on div "Closed [DATE][DATE] by [PERSON_NAME] the operator is not cooperating" at bounding box center [1308, 409] width 347 height 46
copy div "the operator is not cooperating"
click at [670, 270] on div "[PERSON_NAME]" at bounding box center [640, 277] width 107 height 15
